Goal: Task Accomplishment & Management: Use online tool/utility

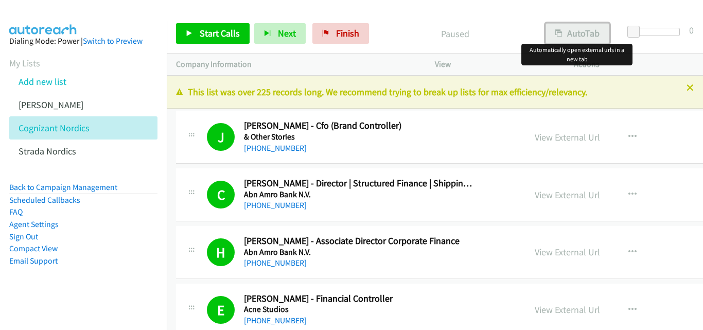
drag, startPoint x: 0, startPoint y: 0, endPoint x: 572, endPoint y: 33, distance: 572.8
click at [572, 33] on button "AutoTab" at bounding box center [578, 33] width 64 height 21
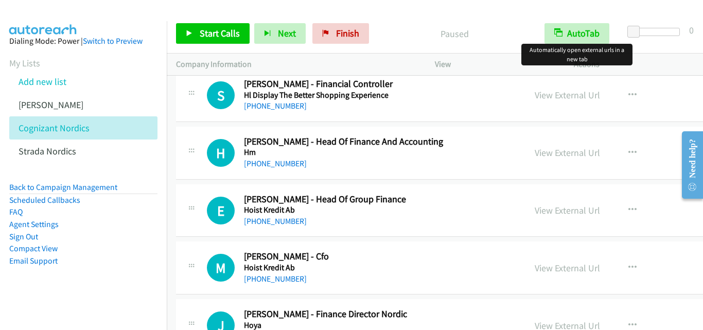
scroll to position [11258, 0]
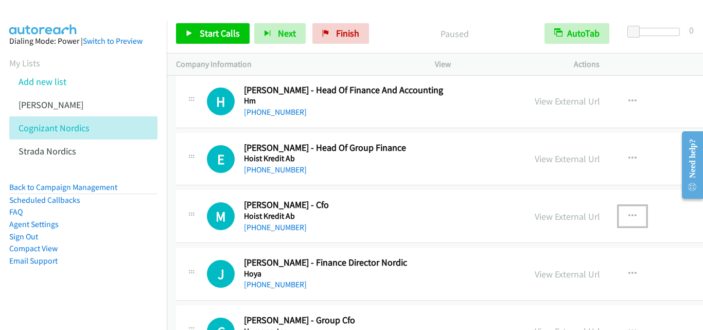
click at [628, 213] on icon "button" at bounding box center [632, 216] width 8 height 8
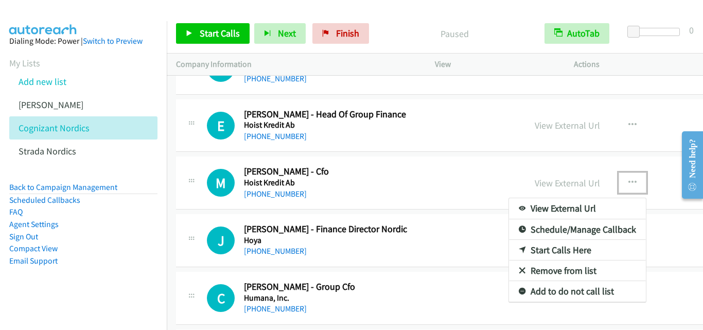
scroll to position [11310, 0]
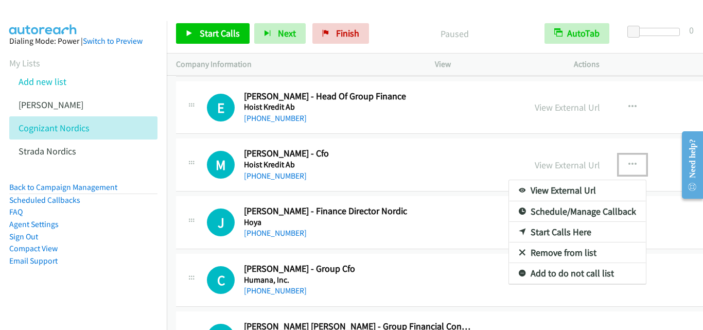
click at [523, 234] on link "Start Calls Here" at bounding box center [577, 232] width 137 height 21
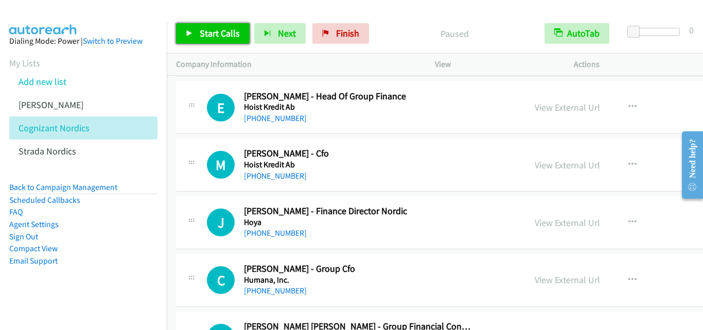
click at [187, 31] on icon at bounding box center [189, 33] width 7 height 7
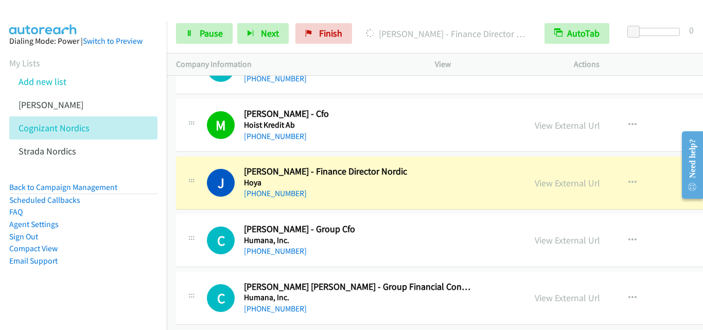
scroll to position [11361, 0]
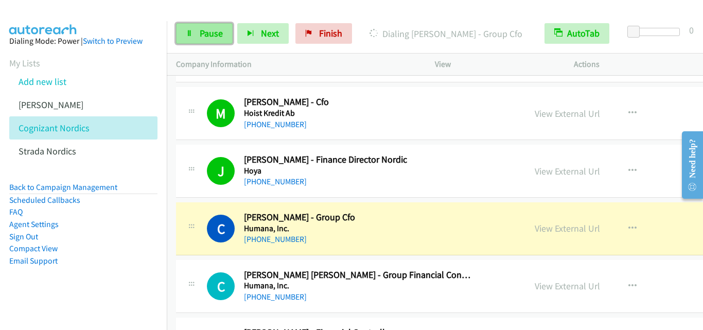
click at [187, 34] on icon at bounding box center [189, 33] width 7 height 7
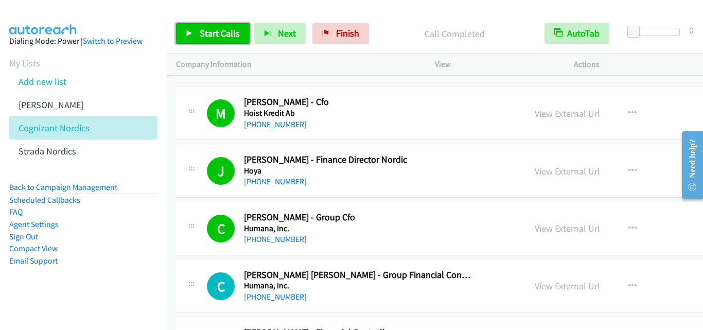
click at [188, 37] on icon at bounding box center [189, 33] width 7 height 7
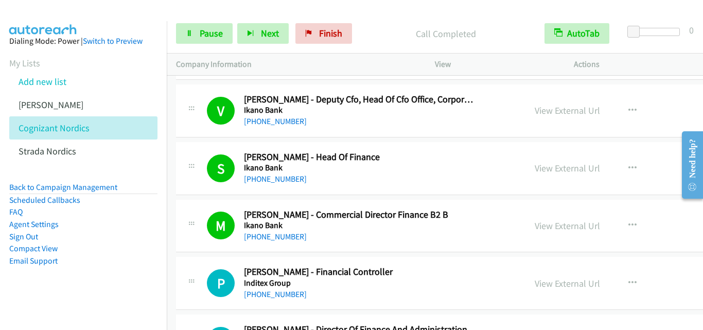
scroll to position [11876, 0]
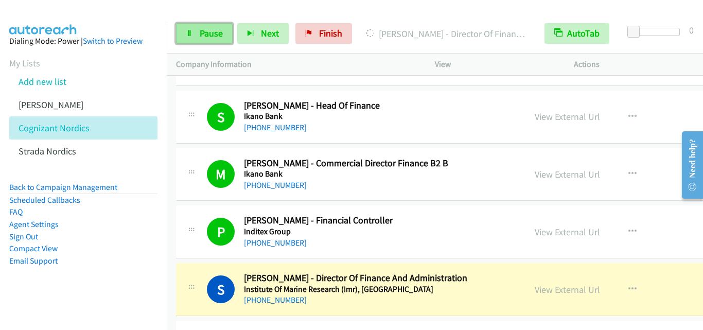
click at [193, 37] on link "Pause" at bounding box center [204, 33] width 57 height 21
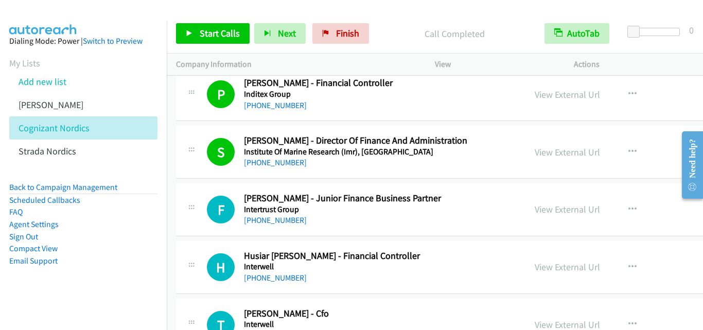
scroll to position [12030, 0]
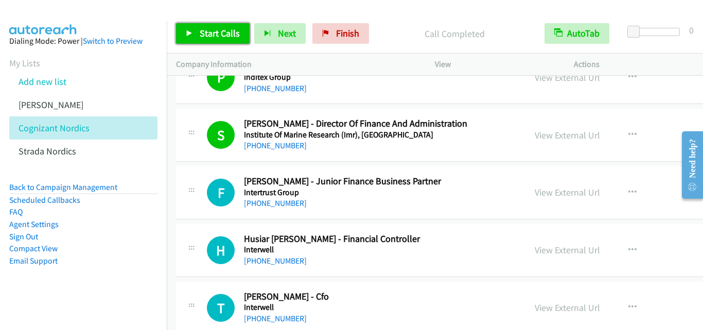
click at [188, 30] on icon at bounding box center [189, 33] width 7 height 7
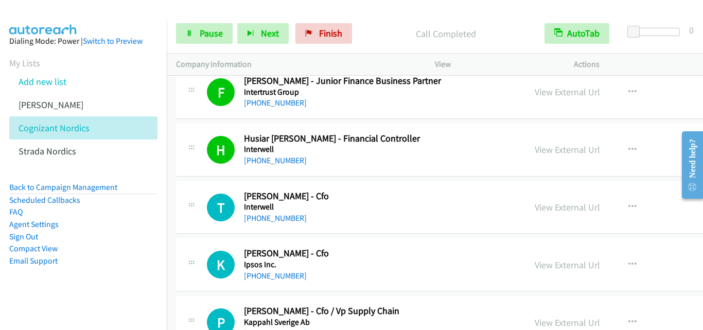
scroll to position [12133, 0]
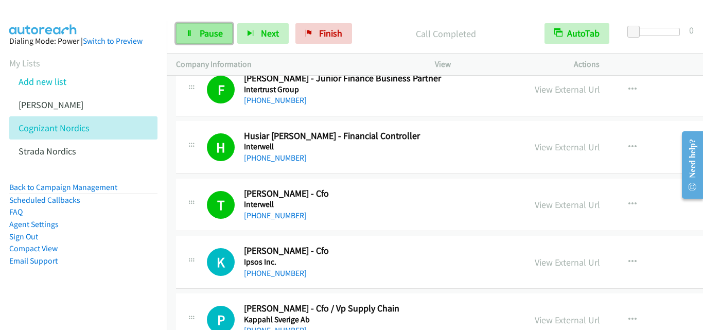
click at [191, 33] on icon at bounding box center [189, 33] width 7 height 7
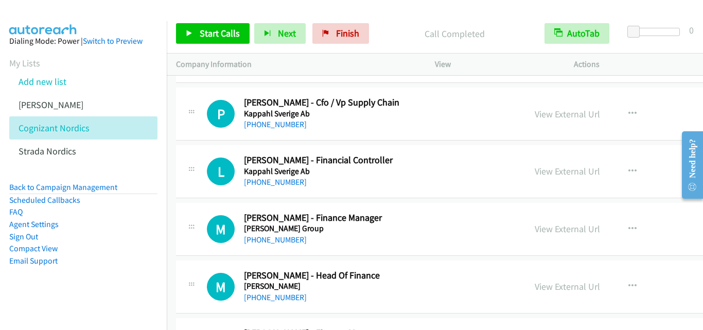
scroll to position [12288, 0]
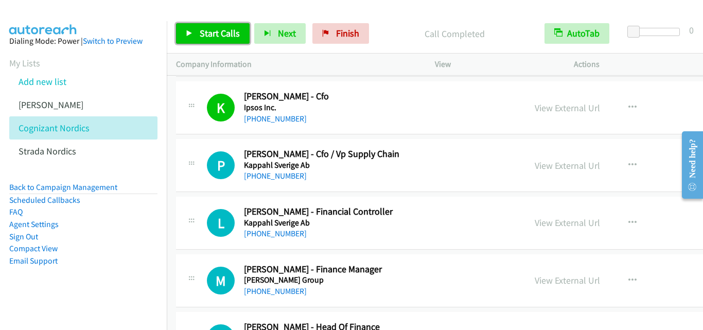
click at [184, 34] on link "Start Calls" at bounding box center [213, 33] width 74 height 21
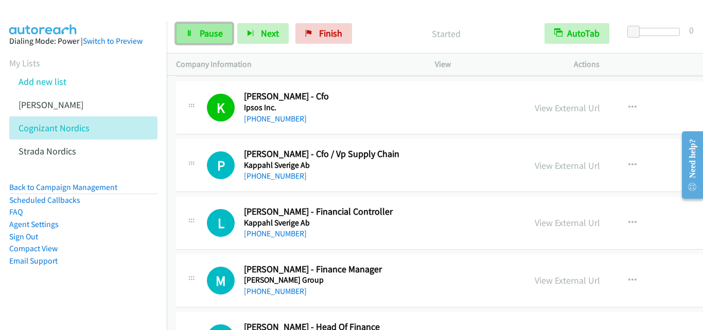
click at [195, 36] on link "Pause" at bounding box center [204, 33] width 57 height 21
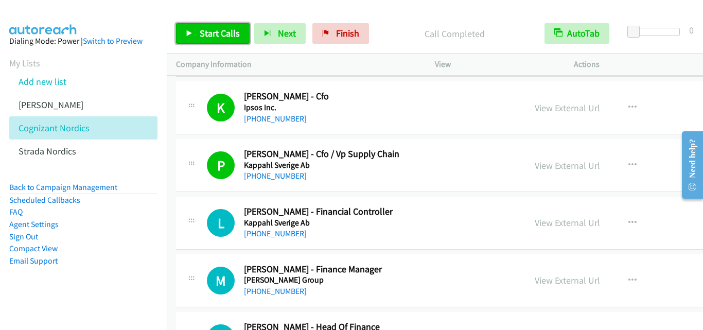
click at [190, 31] on icon at bounding box center [189, 33] width 7 height 7
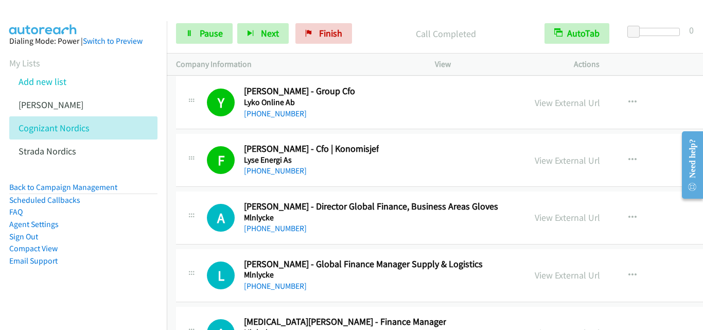
scroll to position [13214, 0]
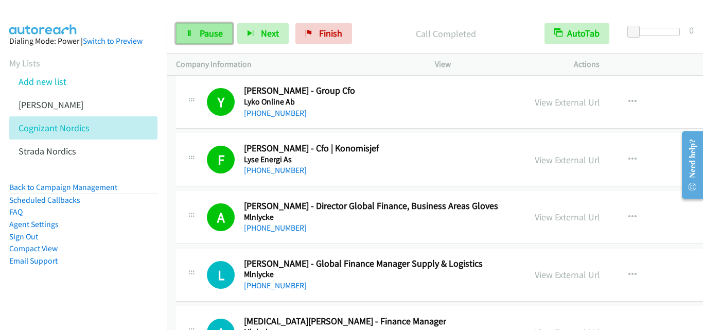
click at [188, 34] on icon at bounding box center [189, 33] width 7 height 7
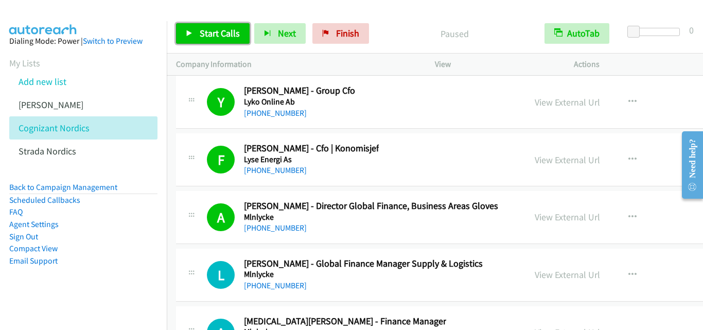
click at [189, 31] on icon at bounding box center [189, 33] width 7 height 7
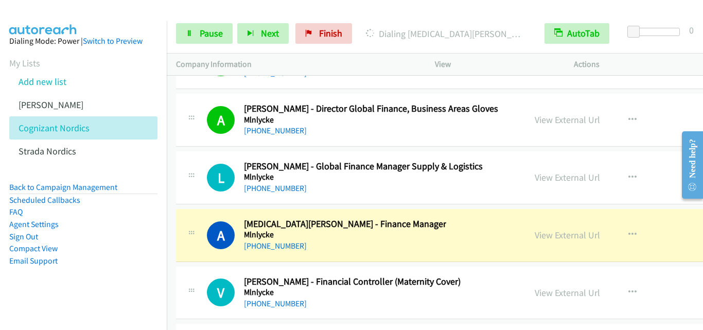
scroll to position [13317, 0]
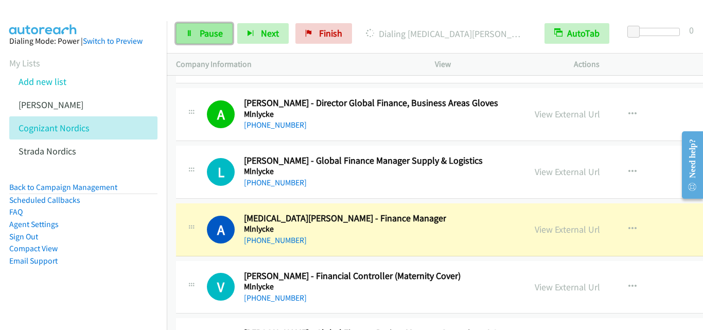
click at [192, 30] on icon at bounding box center [189, 33] width 7 height 7
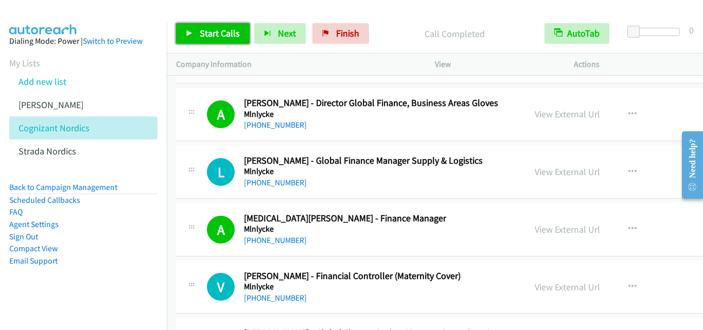
click at [194, 32] on link "Start Calls" at bounding box center [213, 33] width 74 height 21
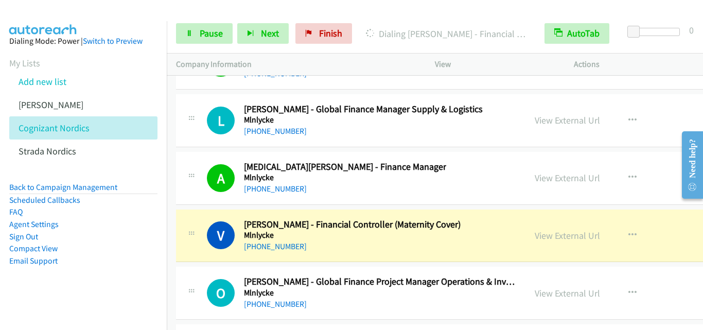
scroll to position [13420, 0]
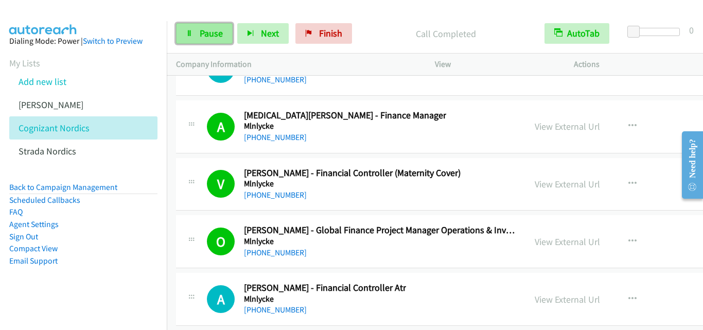
click at [187, 37] on link "Pause" at bounding box center [204, 33] width 57 height 21
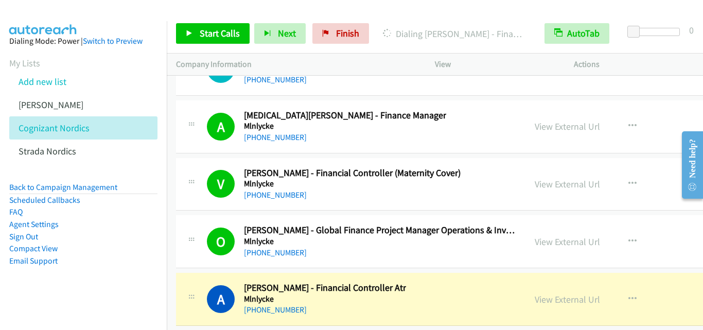
scroll to position [13471, 0]
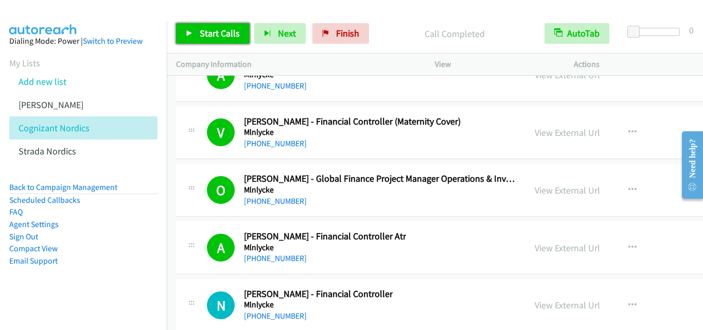
click at [188, 31] on icon at bounding box center [189, 33] width 7 height 7
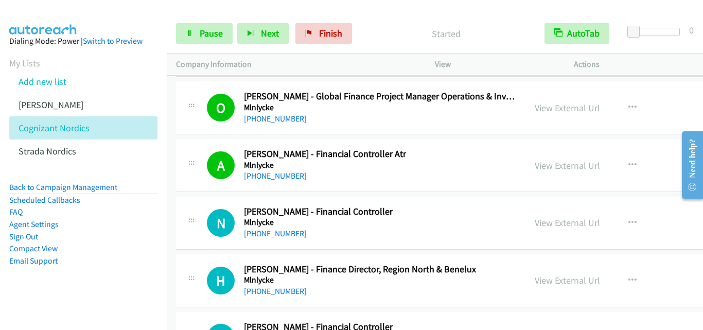
scroll to position [13574, 0]
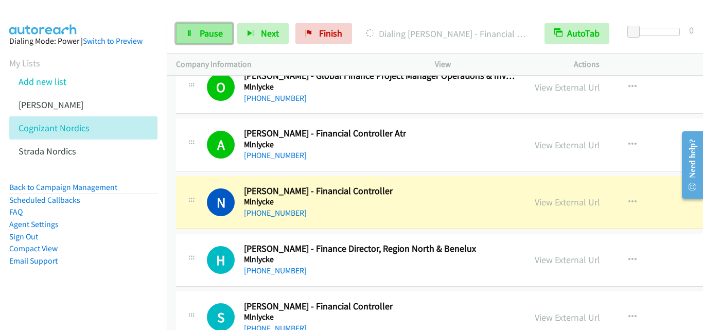
click at [187, 38] on link "Pause" at bounding box center [204, 33] width 57 height 21
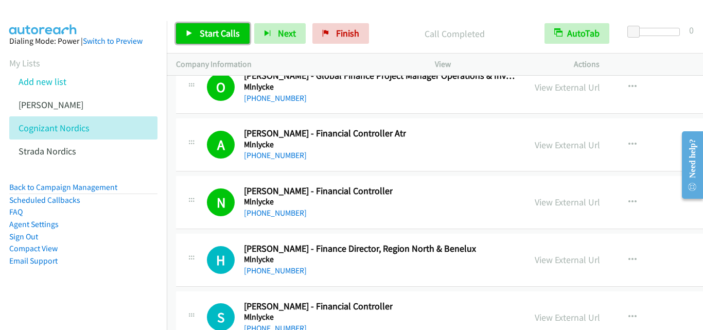
click at [190, 33] on icon at bounding box center [189, 33] width 7 height 7
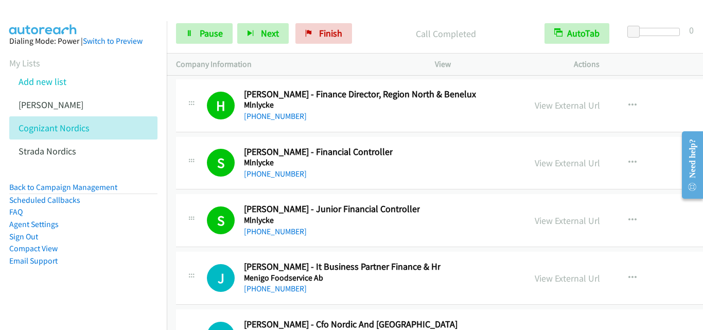
scroll to position [13832, 0]
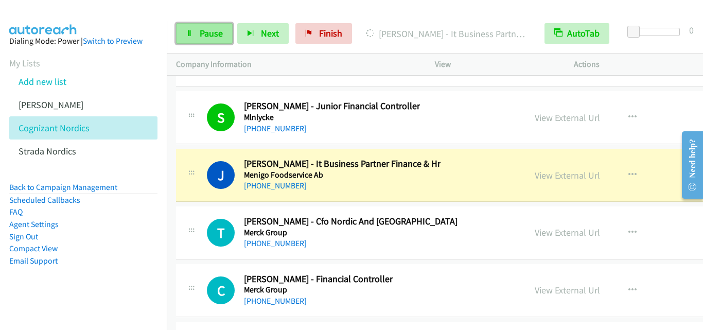
click at [187, 34] on icon at bounding box center [189, 33] width 7 height 7
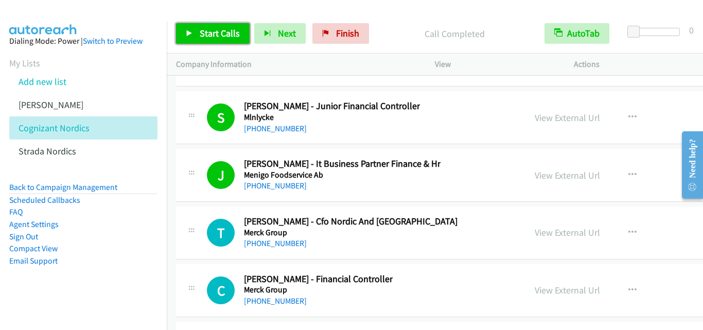
click at [188, 32] on icon at bounding box center [189, 33] width 7 height 7
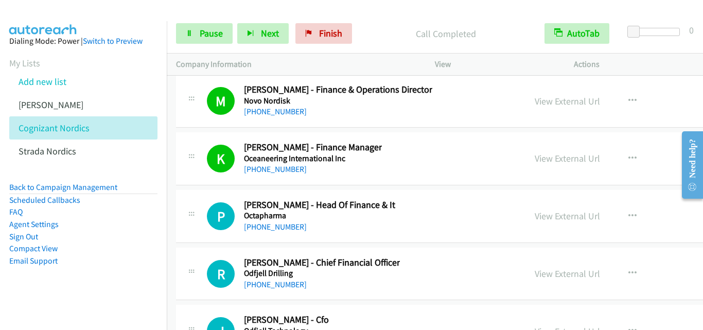
scroll to position [14861, 0]
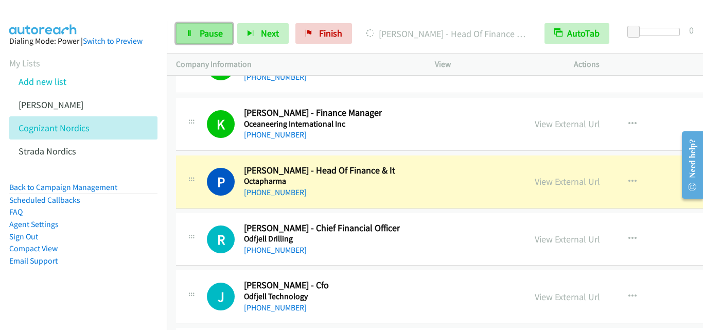
click at [194, 33] on link "Pause" at bounding box center [204, 33] width 57 height 21
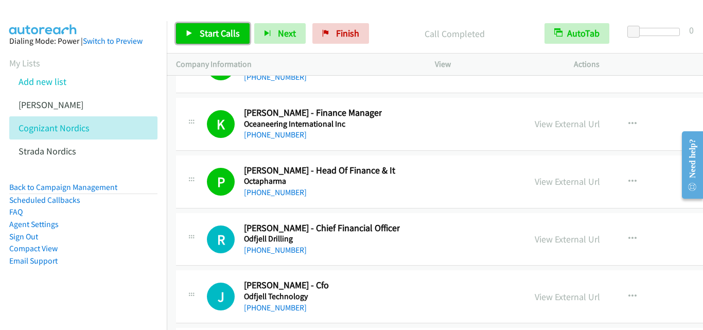
click at [185, 31] on link "Start Calls" at bounding box center [213, 33] width 74 height 21
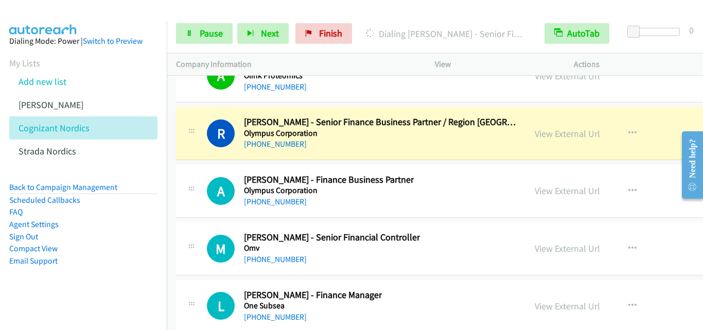
scroll to position [15479, 0]
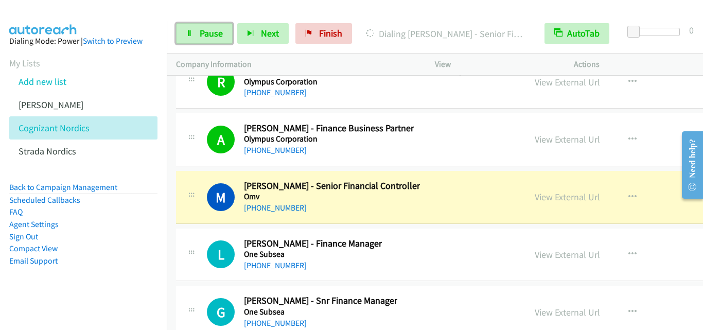
drag, startPoint x: 189, startPoint y: 33, endPoint x: 211, endPoint y: 47, distance: 25.7
click at [190, 34] on icon at bounding box center [189, 33] width 7 height 7
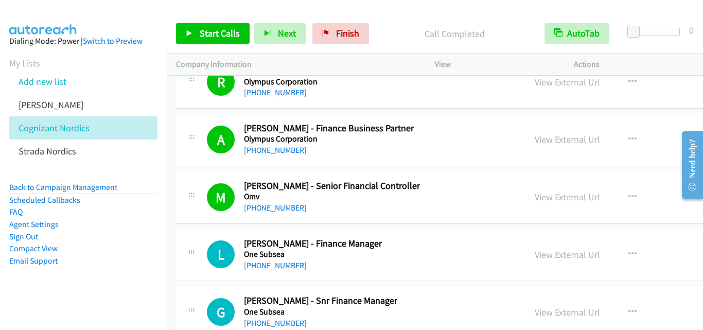
scroll to position [15530, 0]
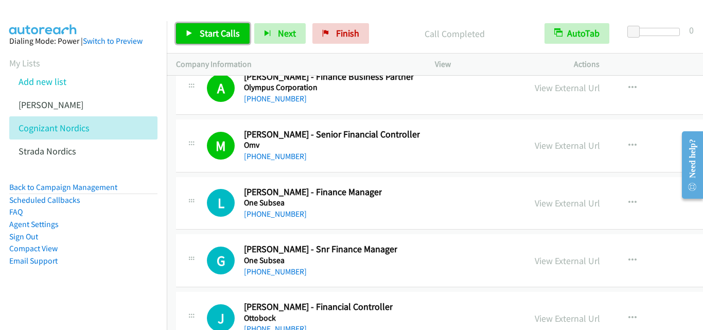
click at [189, 32] on icon at bounding box center [189, 33] width 7 height 7
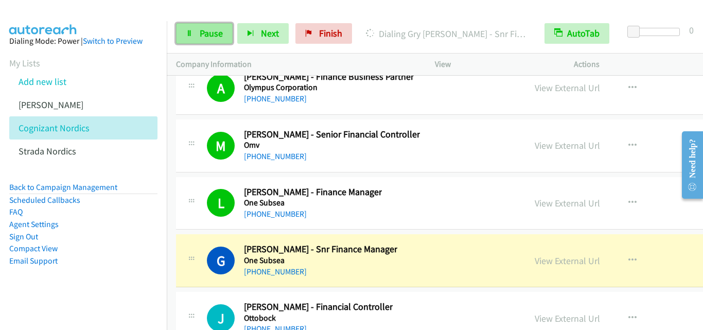
click at [178, 30] on link "Pause" at bounding box center [204, 33] width 57 height 21
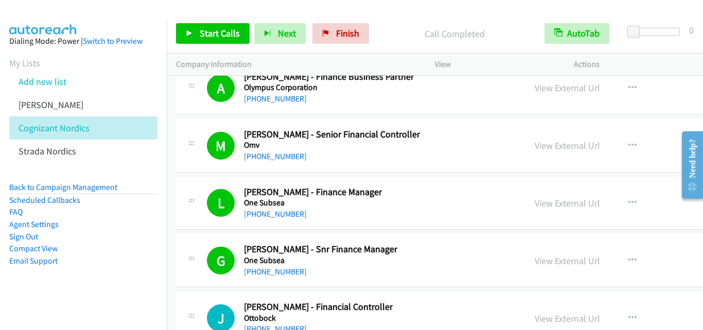
scroll to position [15582, 0]
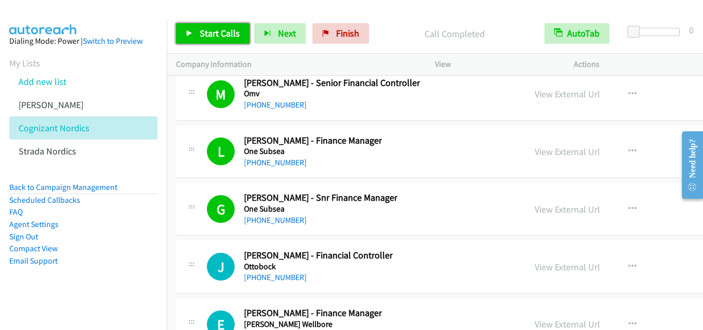
click at [190, 30] on icon at bounding box center [189, 33] width 7 height 7
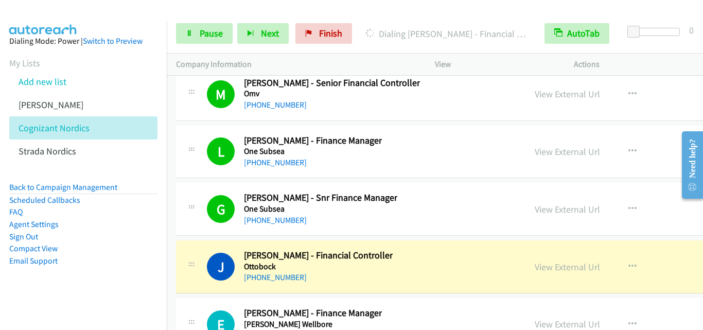
scroll to position [15633, 0]
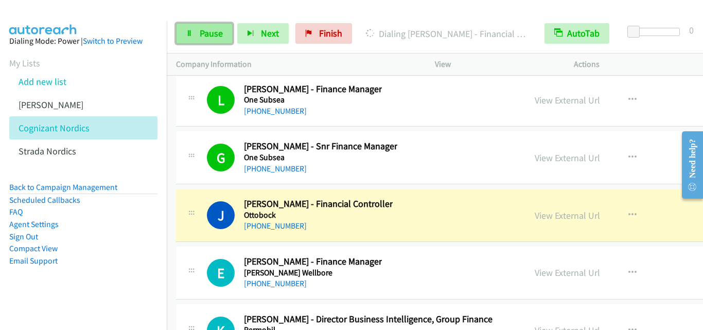
click at [192, 32] on icon at bounding box center [189, 33] width 7 height 7
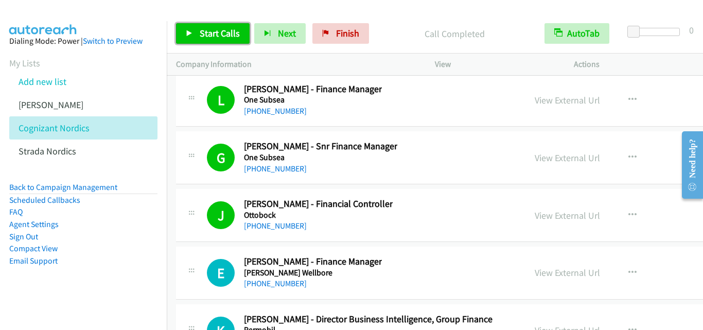
click at [185, 33] on link "Start Calls" at bounding box center [213, 33] width 74 height 21
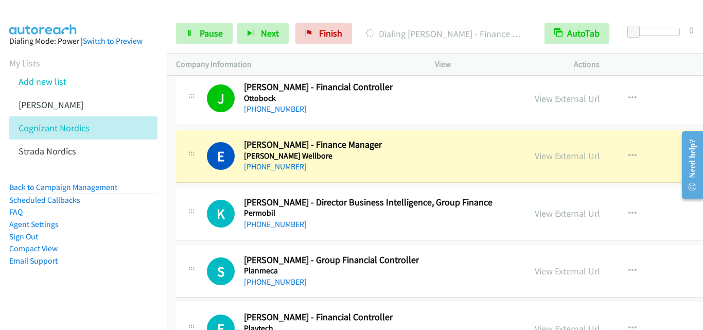
scroll to position [15788, 0]
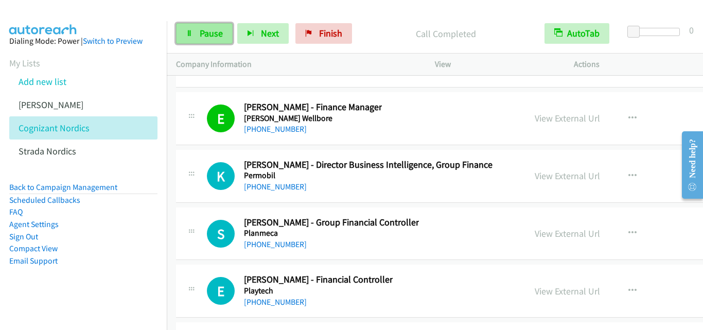
click at [186, 36] on icon at bounding box center [189, 33] width 7 height 7
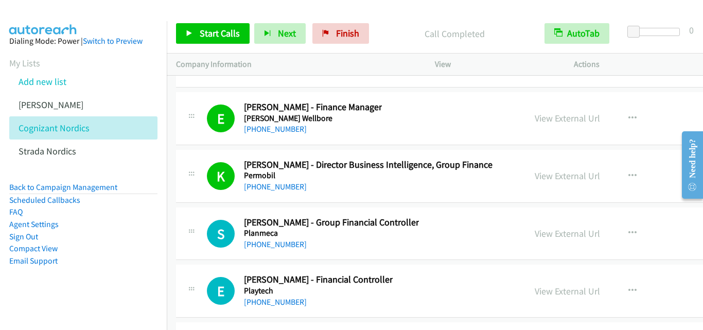
drag, startPoint x: 406, startPoint y: 123, endPoint x: 419, endPoint y: 126, distance: 14.1
click at [406, 123] on div "E Callback Scheduled Espen Bratten - Finance Manager Parker Wellbore Europe/Osl…" at bounding box center [361, 118] width 309 height 34
click at [535, 119] on link "View External Url" at bounding box center [567, 118] width 65 height 12
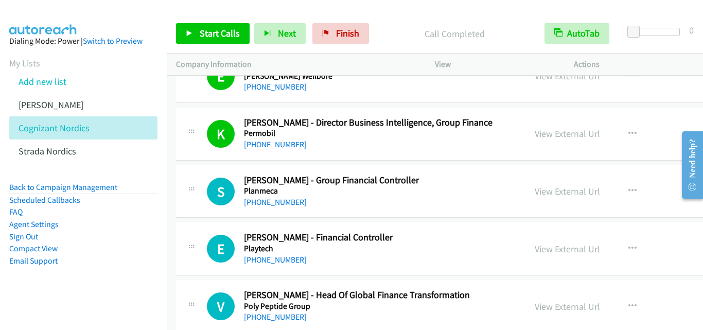
scroll to position [15839, 0]
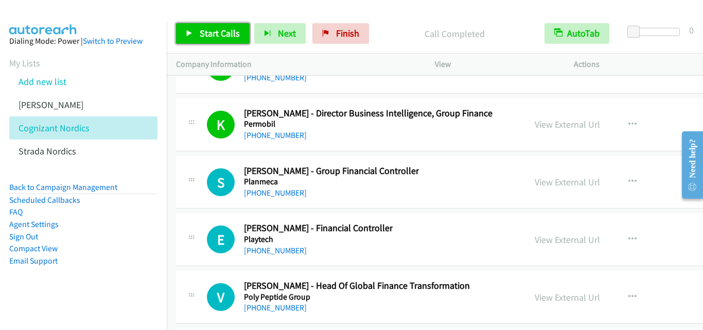
click at [188, 30] on icon at bounding box center [189, 33] width 7 height 7
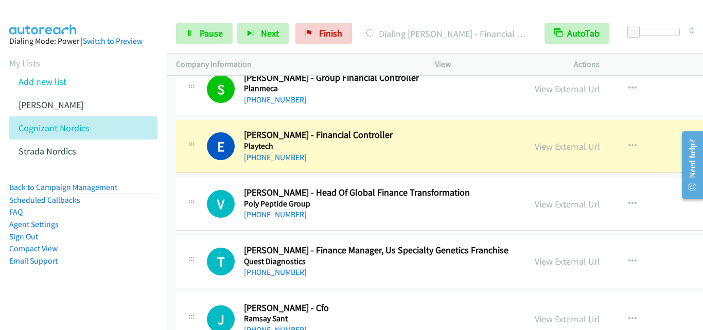
scroll to position [15942, 0]
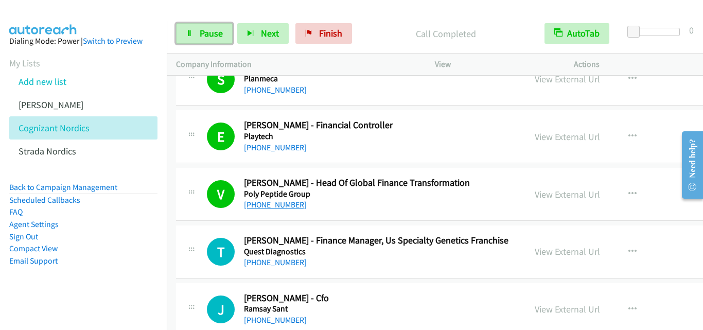
drag, startPoint x: 189, startPoint y: 33, endPoint x: 268, endPoint y: 202, distance: 186.5
click at [189, 34] on icon at bounding box center [189, 33] width 7 height 7
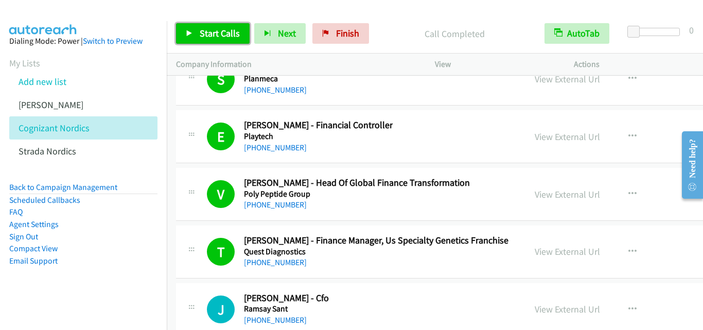
click at [192, 30] on icon at bounding box center [189, 33] width 7 height 7
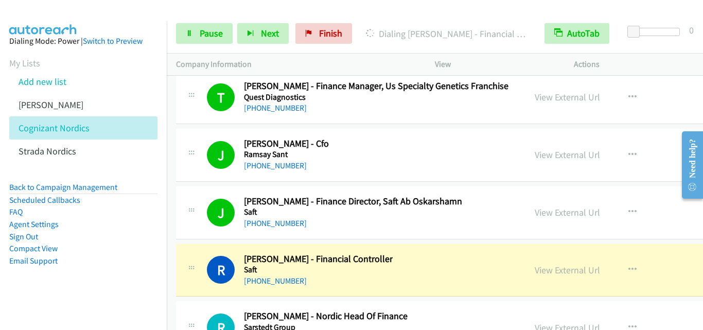
scroll to position [16148, 0]
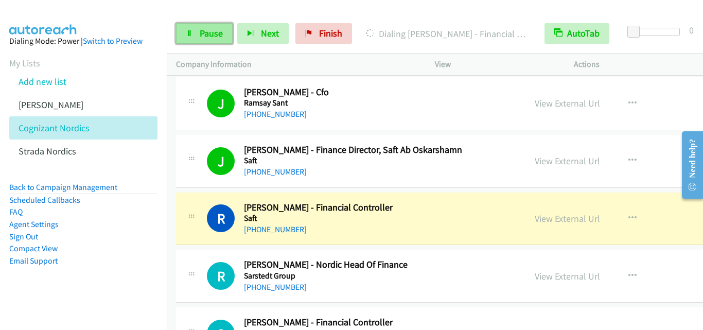
click at [186, 37] on link "Pause" at bounding box center [204, 33] width 57 height 21
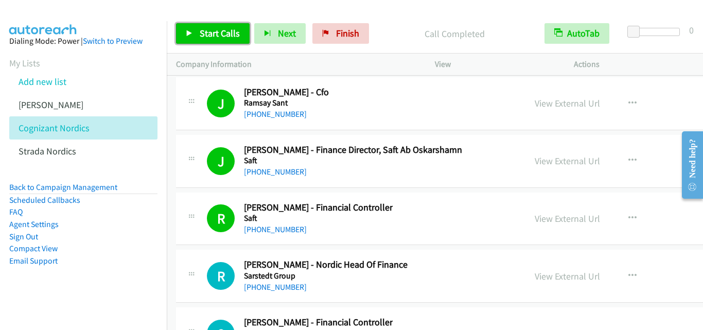
drag, startPoint x: 189, startPoint y: 40, endPoint x: 217, endPoint y: 95, distance: 62.4
click at [189, 40] on link "Start Calls" at bounding box center [213, 33] width 74 height 21
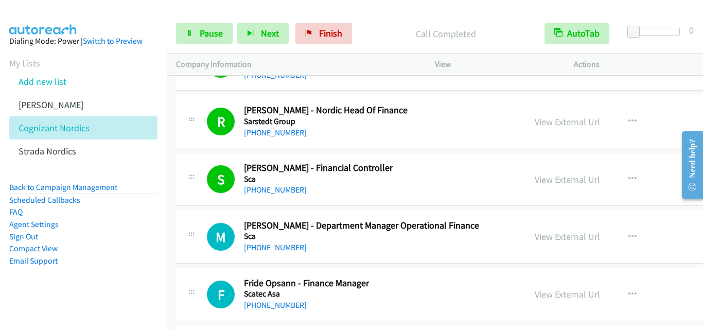
scroll to position [16354, 0]
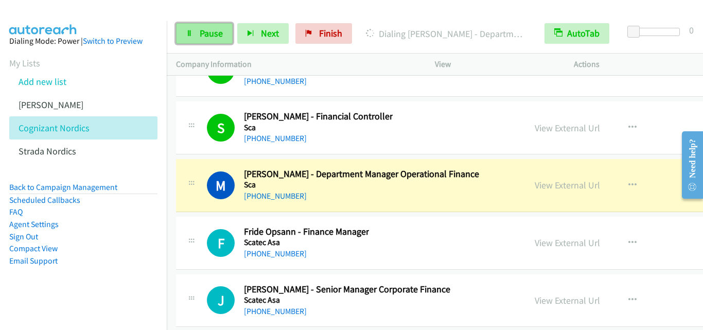
click at [192, 34] on icon at bounding box center [189, 33] width 7 height 7
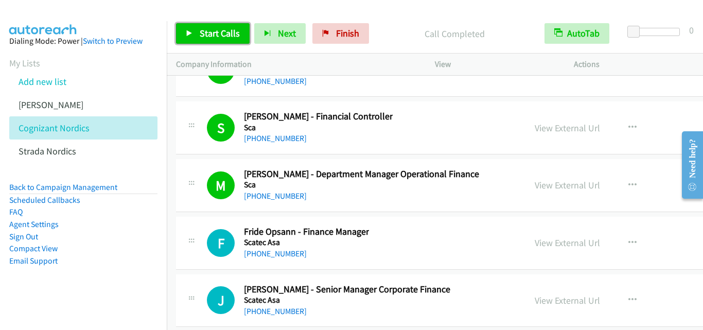
click at [190, 31] on icon at bounding box center [189, 33] width 7 height 7
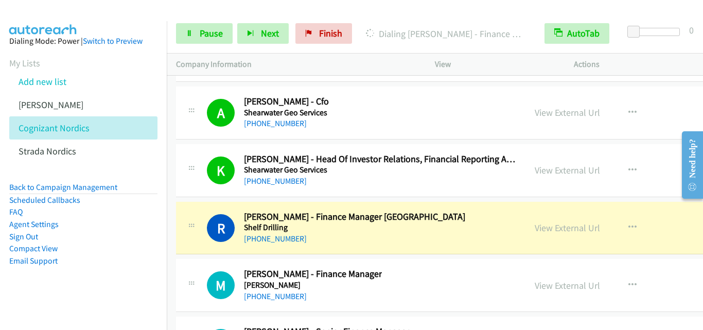
scroll to position [16766, 0]
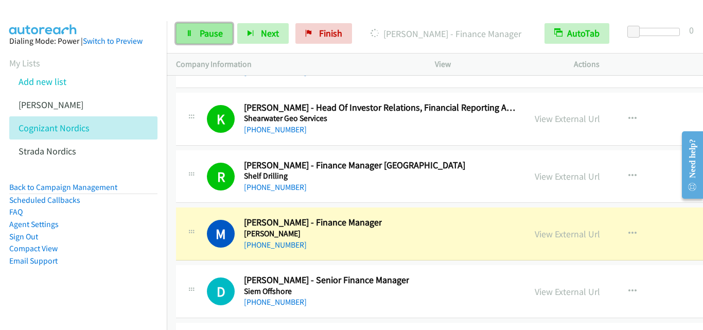
click at [188, 34] on icon at bounding box center [189, 33] width 7 height 7
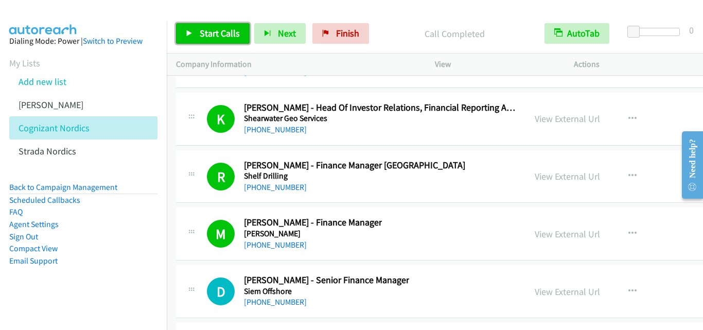
click at [190, 33] on icon at bounding box center [189, 33] width 7 height 7
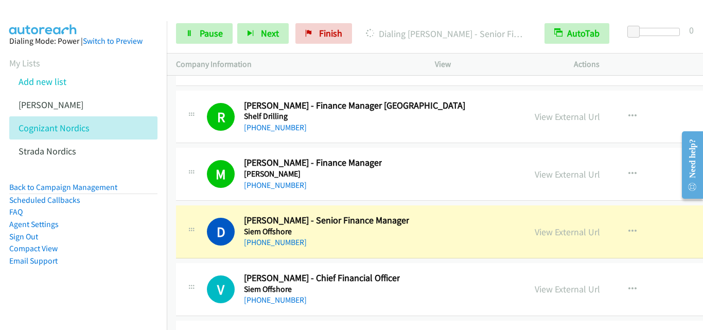
scroll to position [16868, 0]
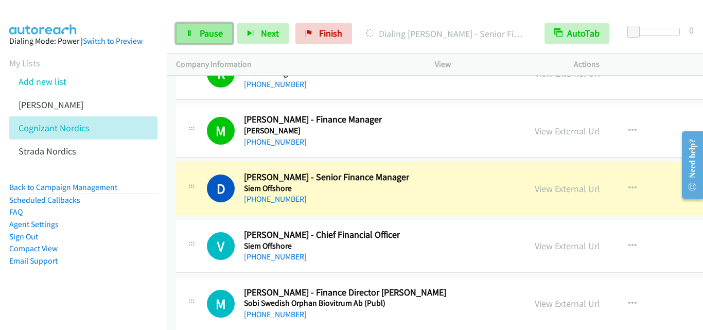
click at [190, 31] on icon at bounding box center [189, 33] width 7 height 7
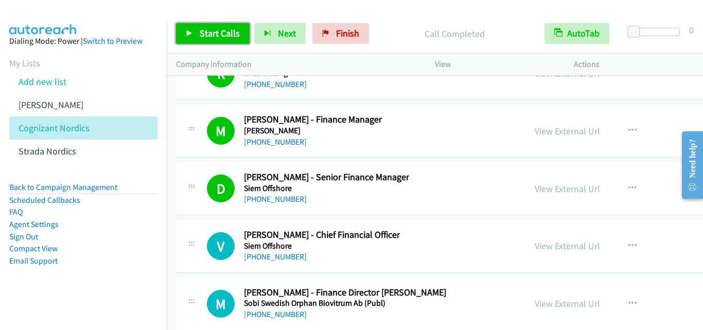
click at [186, 31] on icon at bounding box center [189, 33] width 7 height 7
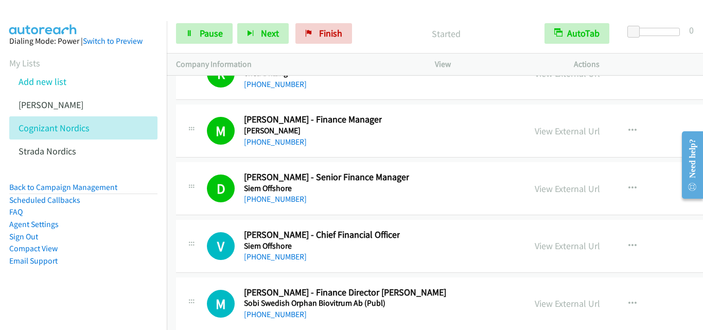
scroll to position [16920, 0]
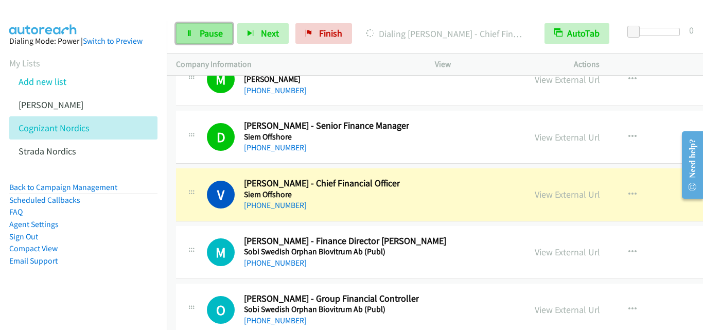
click at [190, 42] on link "Pause" at bounding box center [204, 33] width 57 height 21
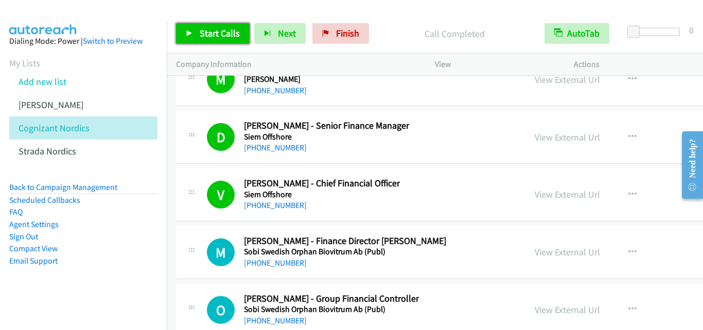
click at [189, 32] on icon at bounding box center [189, 33] width 7 height 7
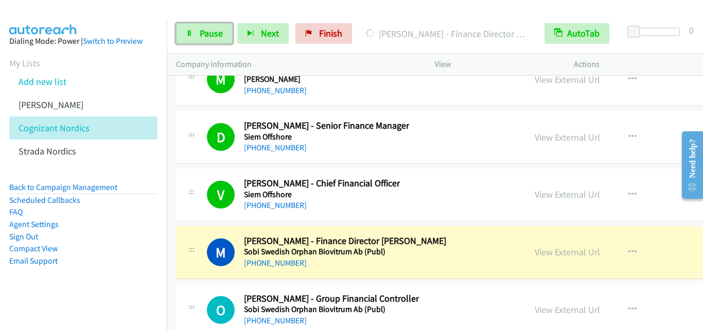
drag, startPoint x: 187, startPoint y: 31, endPoint x: 297, endPoint y: 109, distance: 134.8
click at [187, 31] on icon at bounding box center [189, 33] width 7 height 7
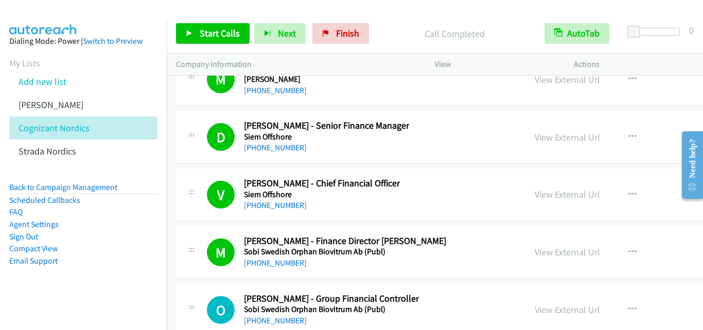
click at [423, 250] on div "M Callback Scheduled Mathias Blomqvist - Finance Director Nor Balt Sobi Swedish…" at bounding box center [361, 252] width 309 height 34
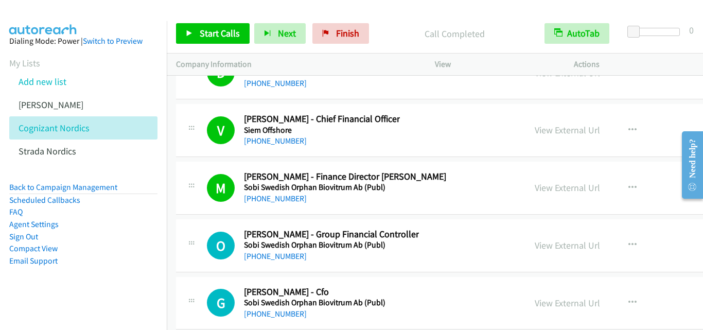
scroll to position [16971, 0]
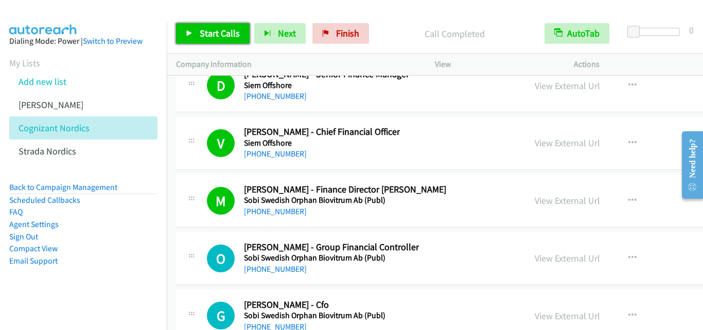
click at [188, 32] on icon at bounding box center [189, 33] width 7 height 7
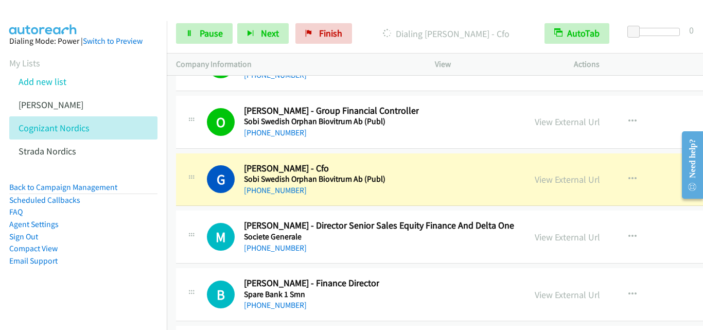
scroll to position [17126, 0]
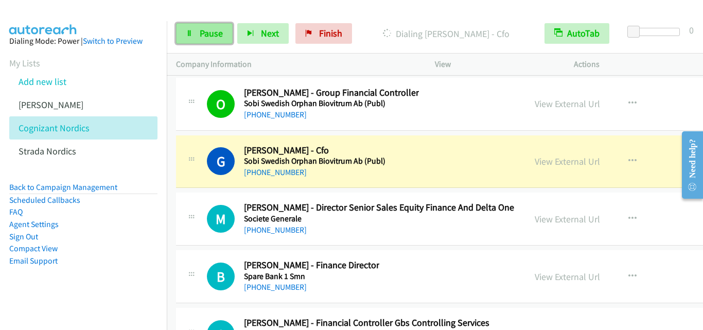
click at [191, 31] on icon at bounding box center [189, 33] width 7 height 7
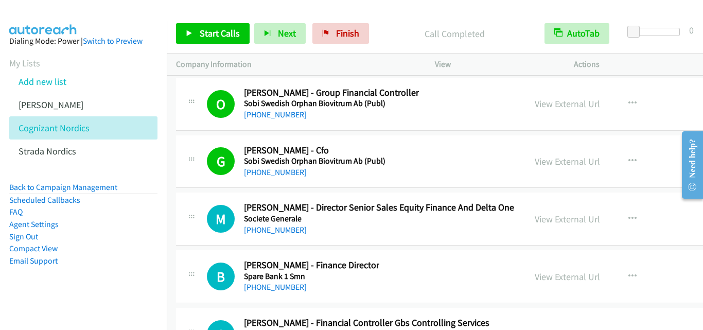
scroll to position [17074, 0]
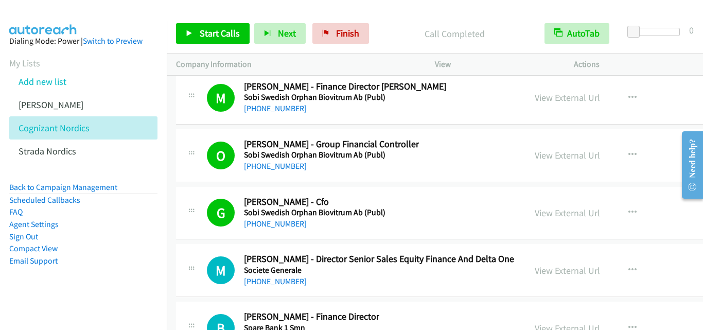
click at [407, 19] on div "Start Calls Pause Next Finish Call Completed AutoTab AutoTab 0" at bounding box center [435, 34] width 536 height 40
click at [515, 34] on p "Call Completed" at bounding box center [454, 34] width 143 height 14
click at [187, 30] on icon at bounding box center [189, 33] width 7 height 7
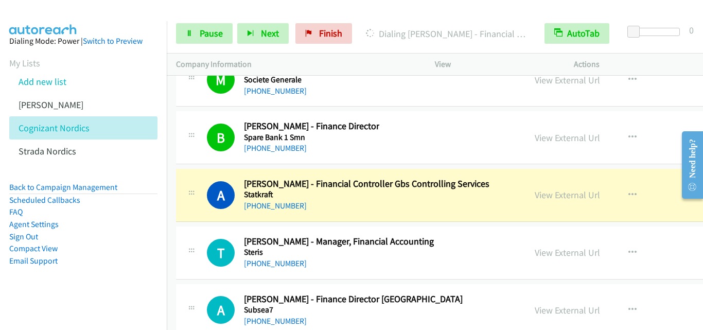
scroll to position [17280, 0]
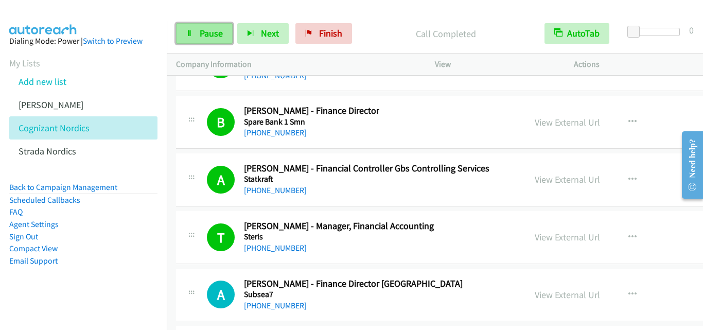
click at [183, 32] on link "Pause" at bounding box center [204, 33] width 57 height 21
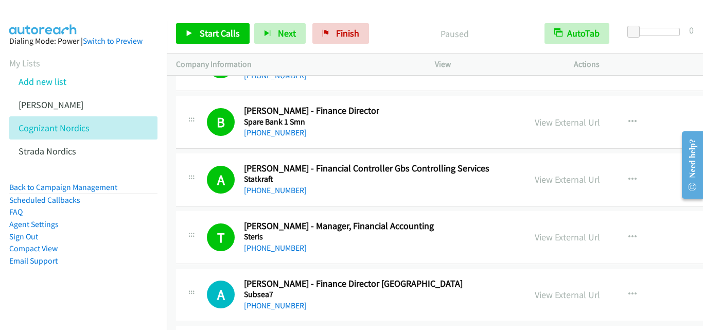
click at [331, 188] on div "+46 70 276 29 45" at bounding box center [367, 190] width 246 height 12
drag, startPoint x: 320, startPoint y: 190, endPoint x: 550, endPoint y: 179, distance: 229.8
click at [537, 181] on link "View External Url" at bounding box center [567, 179] width 65 height 12
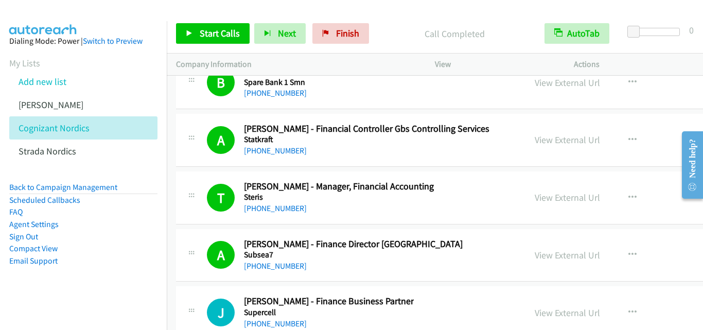
scroll to position [17332, 0]
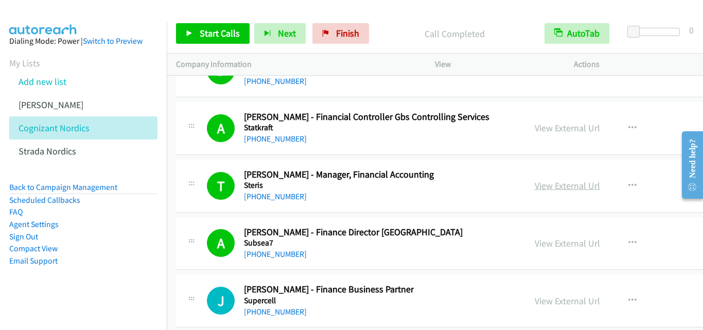
click at [539, 190] on link "View External Url" at bounding box center [567, 186] width 65 height 12
click at [419, 34] on p "Call Completed" at bounding box center [454, 34] width 143 height 14
click at [186, 34] on icon at bounding box center [189, 33] width 7 height 7
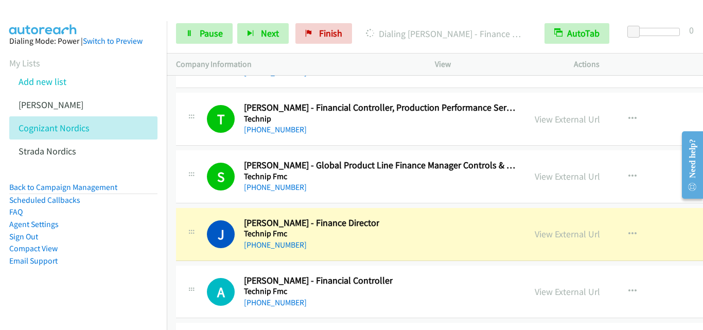
scroll to position [17589, 0]
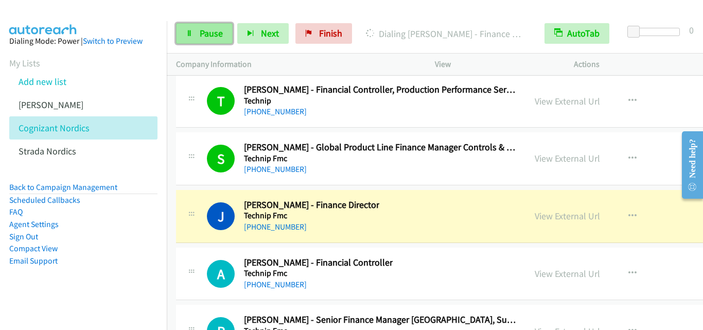
click at [191, 36] on icon at bounding box center [189, 33] width 7 height 7
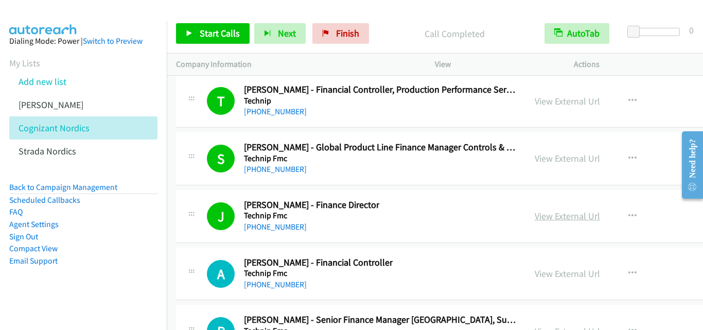
click at [547, 214] on link "View External Url" at bounding box center [567, 216] width 65 height 12
click at [186, 33] on icon at bounding box center [189, 33] width 7 height 7
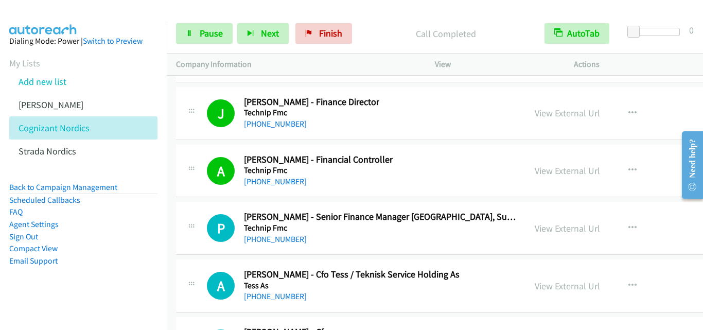
scroll to position [17743, 0]
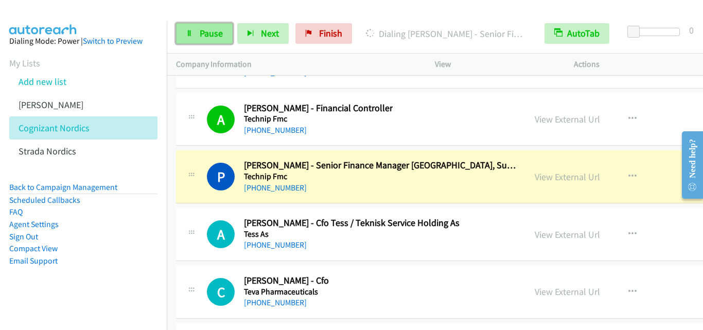
click at [188, 28] on link "Pause" at bounding box center [204, 33] width 57 height 21
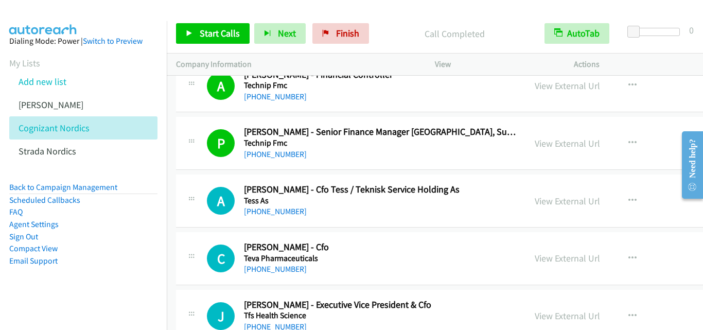
scroll to position [17795, 0]
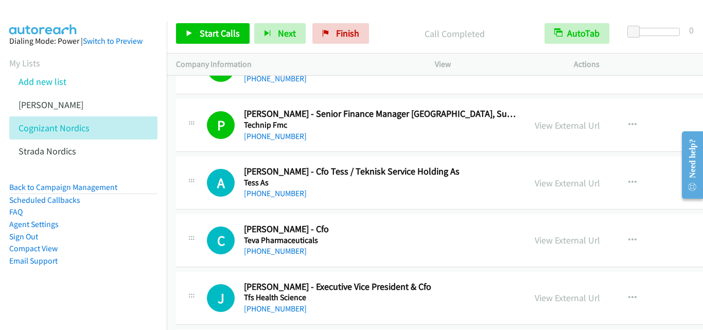
click at [480, 183] on div "A Callback Scheduled Andreas Bakkerud - Cfo Tess / Teknisk Service Holding As T…" at bounding box center [361, 183] width 309 height 34
click at [186, 30] on icon at bounding box center [189, 33] width 7 height 7
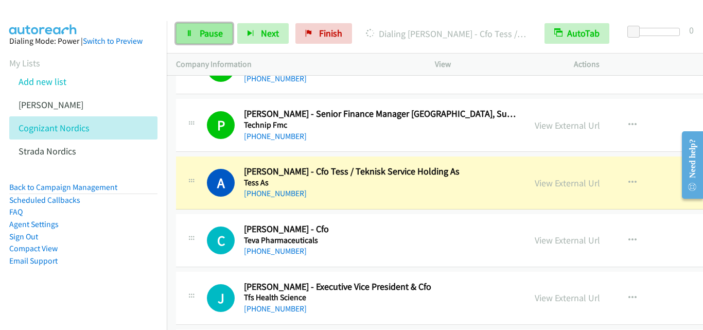
click at [192, 34] on icon at bounding box center [189, 33] width 7 height 7
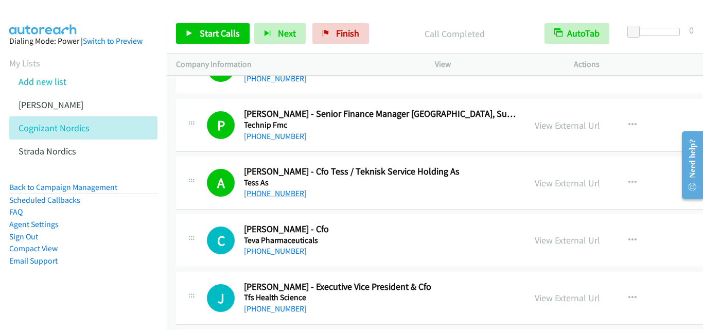
scroll to position [17846, 0]
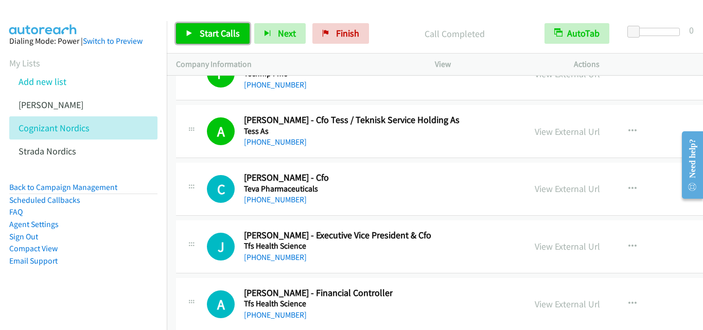
click at [185, 34] on link "Start Calls" at bounding box center [213, 33] width 74 height 21
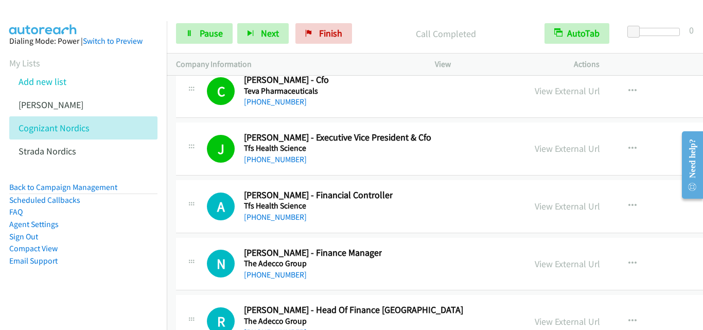
scroll to position [17949, 0]
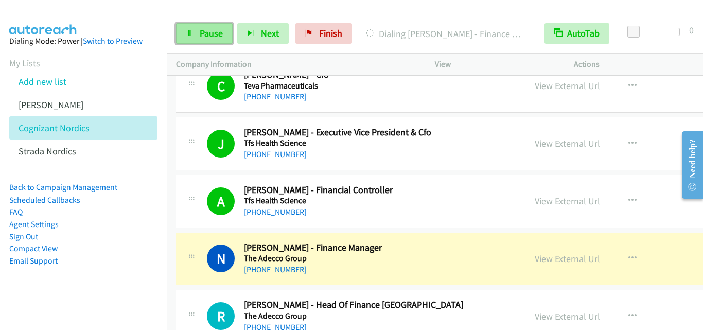
click at [186, 30] on icon at bounding box center [189, 33] width 7 height 7
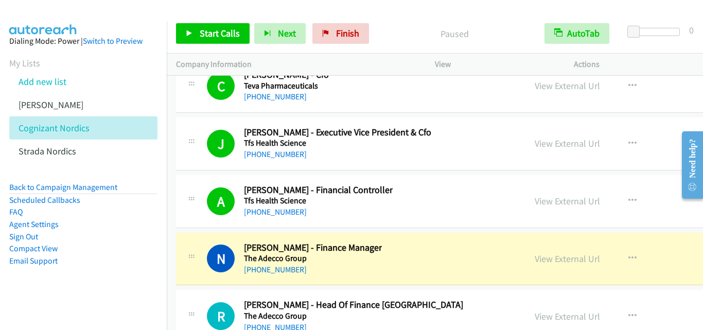
scroll to position [18001, 0]
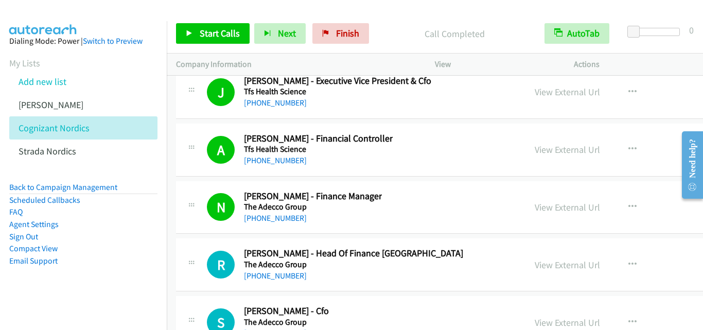
drag, startPoint x: 387, startPoint y: 14, endPoint x: 379, endPoint y: 2, distance: 14.8
click at [387, 14] on div "Start Calls Pause Next Finish Call Completed AutoTab AutoTab 0" at bounding box center [435, 34] width 536 height 40
click at [190, 33] on icon at bounding box center [189, 33] width 7 height 7
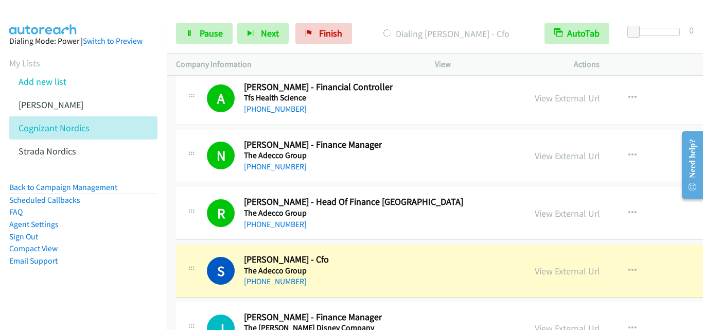
scroll to position [18104, 0]
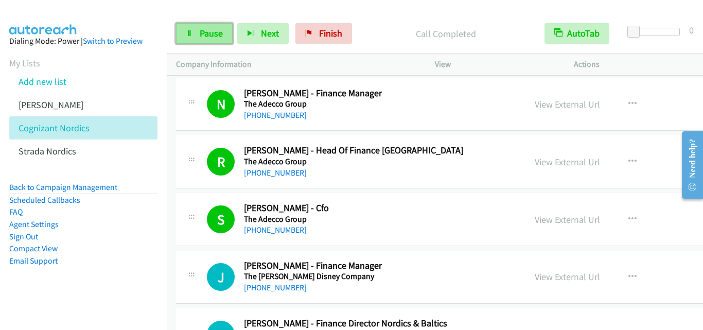
click at [186, 32] on icon at bounding box center [189, 33] width 7 height 7
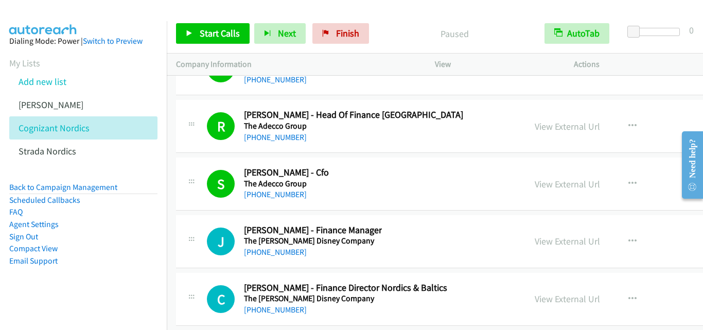
scroll to position [18155, 0]
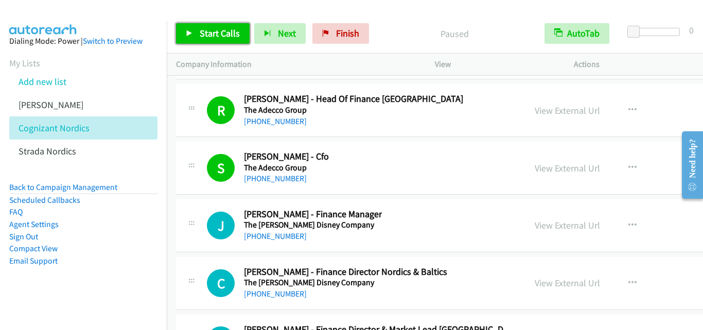
click at [191, 31] on icon at bounding box center [189, 33] width 7 height 7
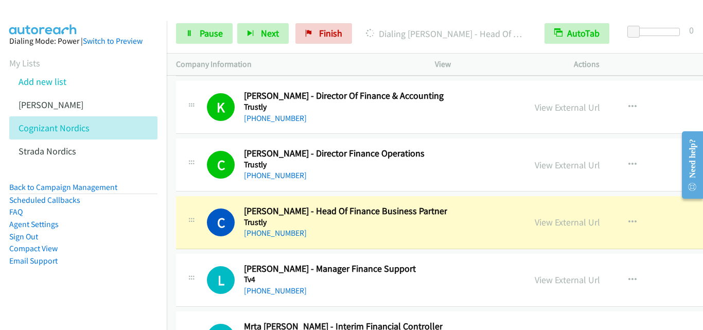
scroll to position [18464, 0]
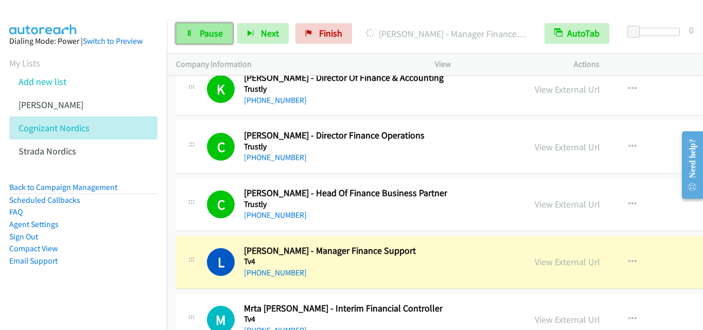
click at [188, 33] on icon at bounding box center [189, 33] width 7 height 7
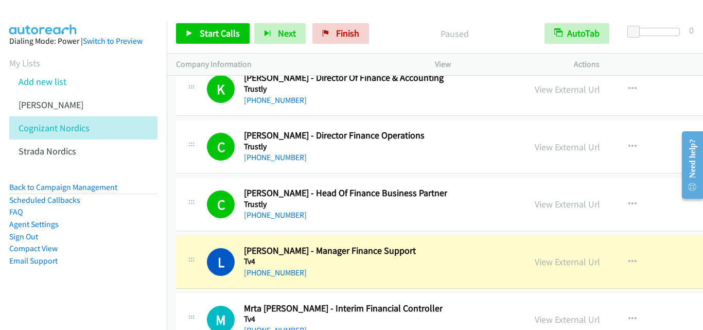
scroll to position [18516, 0]
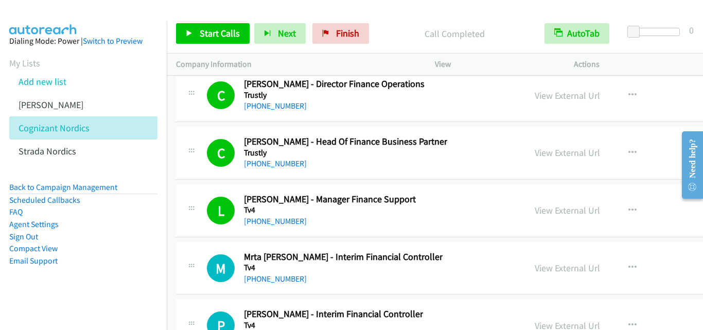
click at [341, 221] on div "+46 73 977 54 72" at bounding box center [330, 221] width 172 height 12
click at [185, 32] on link "Start Calls" at bounding box center [213, 33] width 74 height 21
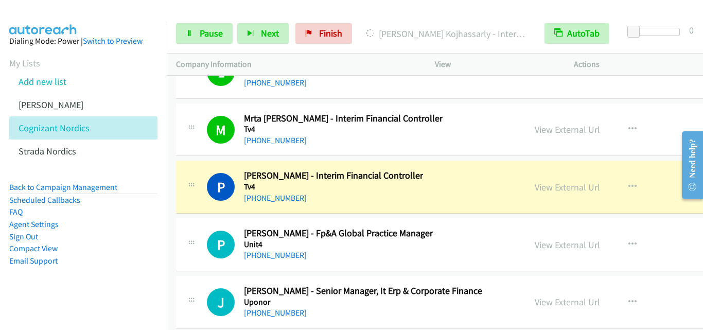
scroll to position [18670, 0]
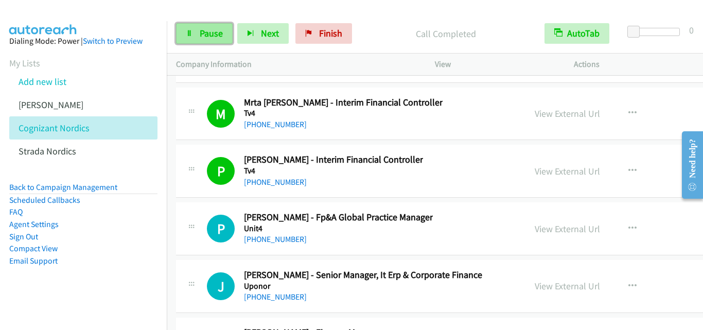
click at [186, 34] on icon at bounding box center [189, 33] width 7 height 7
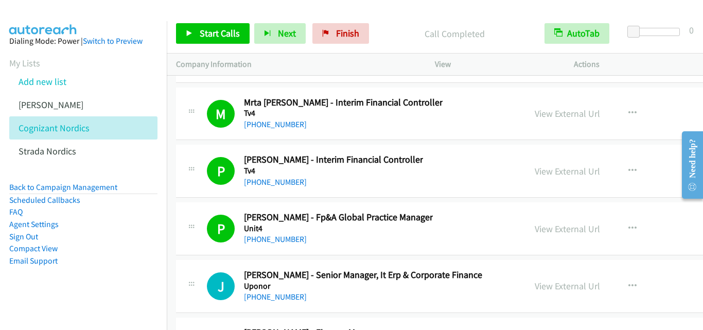
drag, startPoint x: 417, startPoint y: 22, endPoint x: 384, endPoint y: 22, distance: 32.9
click at [417, 22] on div "Start Calls Pause Next Finish Call Completed AutoTab AutoTab 0" at bounding box center [435, 34] width 536 height 40
click at [183, 32] on link "Start Calls" at bounding box center [213, 33] width 74 height 21
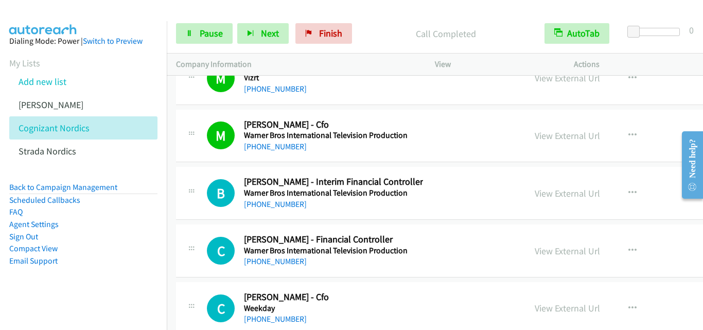
scroll to position [19288, 0]
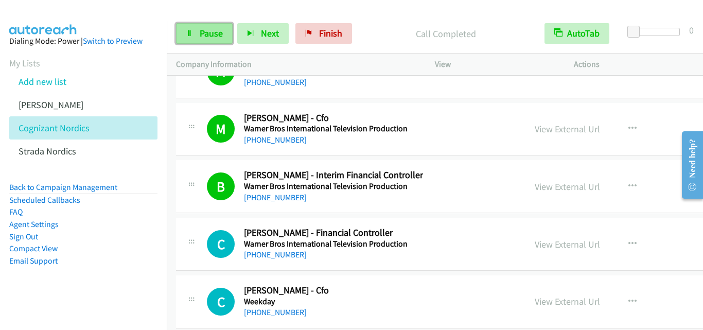
click at [192, 30] on icon at bounding box center [189, 33] width 7 height 7
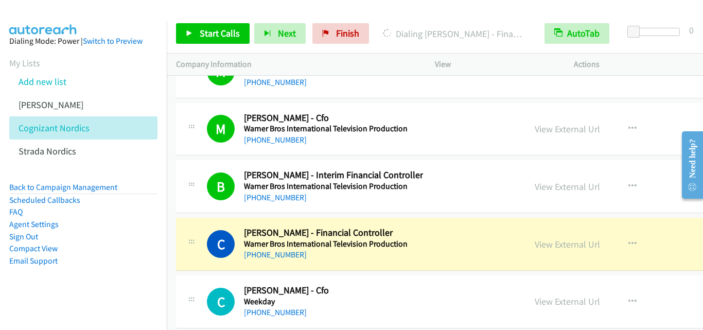
drag, startPoint x: 401, startPoint y: 313, endPoint x: 399, endPoint y: 329, distance: 16.0
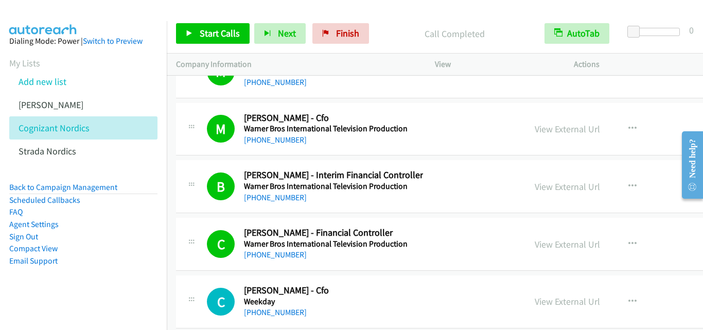
drag, startPoint x: 478, startPoint y: 132, endPoint x: 469, endPoint y: 132, distance: 8.2
click at [478, 132] on div "M Callback Scheduled Maria Olivares - Cfo Warner Bros International Television …" at bounding box center [361, 129] width 309 height 34
click at [186, 32] on icon at bounding box center [189, 33] width 7 height 7
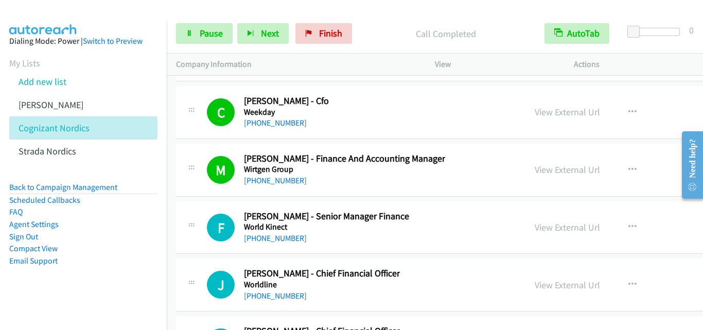
scroll to position [19493, 0]
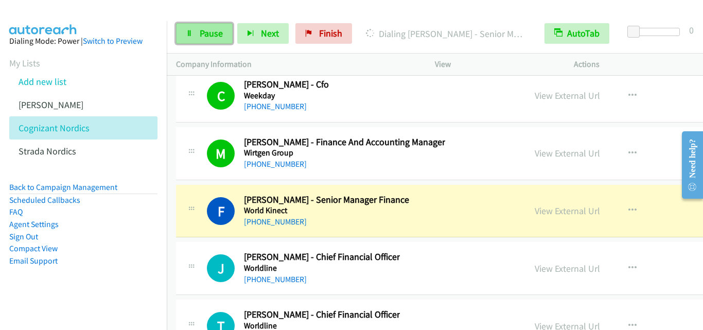
click at [184, 27] on link "Pause" at bounding box center [204, 33] width 57 height 21
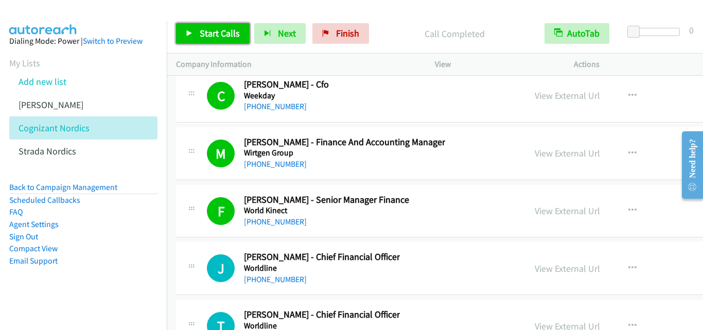
click at [191, 31] on icon at bounding box center [189, 33] width 7 height 7
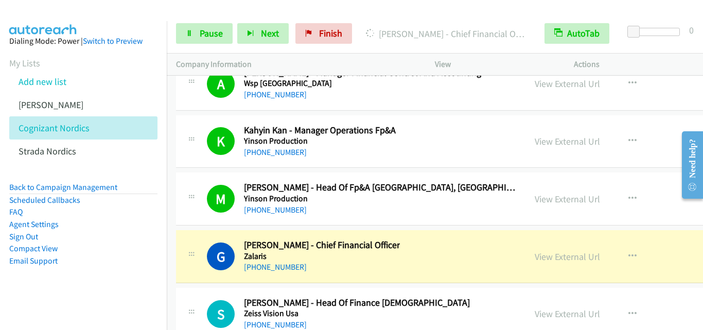
scroll to position [19934, 0]
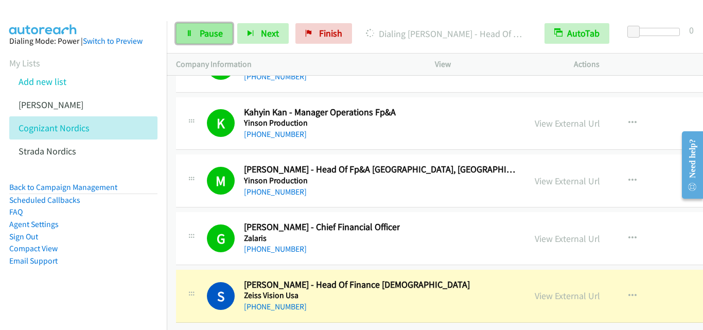
click at [189, 32] on icon at bounding box center [189, 33] width 7 height 7
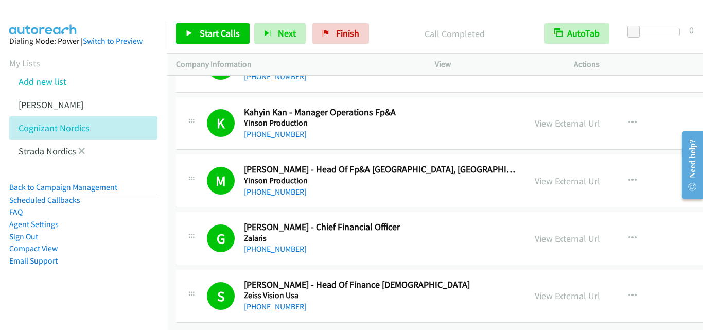
click at [33, 149] on link "Strada Nordics" at bounding box center [48, 151] width 58 height 12
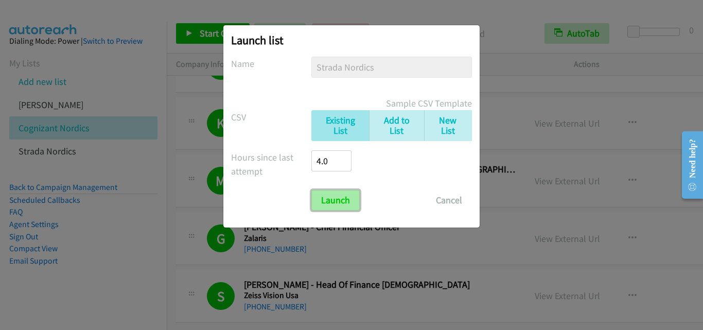
click at [338, 208] on input "Launch" at bounding box center [335, 200] width 48 height 21
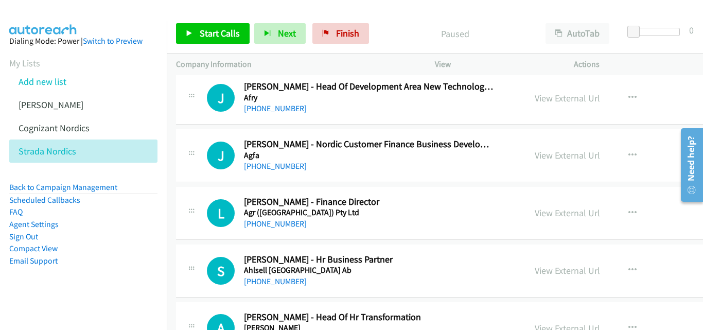
scroll to position [2574, 0]
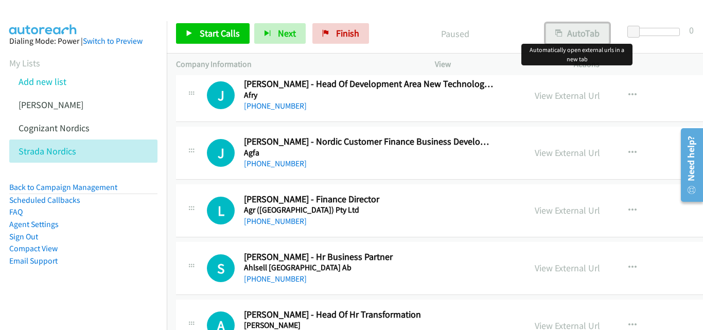
click at [580, 31] on button "AutoTab" at bounding box center [578, 33] width 64 height 21
click at [628, 211] on icon "button" at bounding box center [632, 210] width 8 height 8
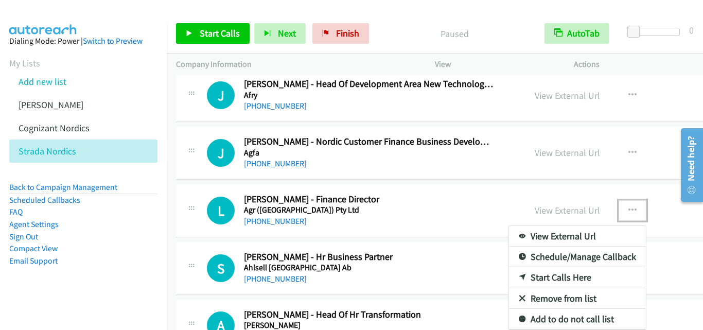
click at [520, 281] on link "Start Calls Here" at bounding box center [577, 277] width 137 height 21
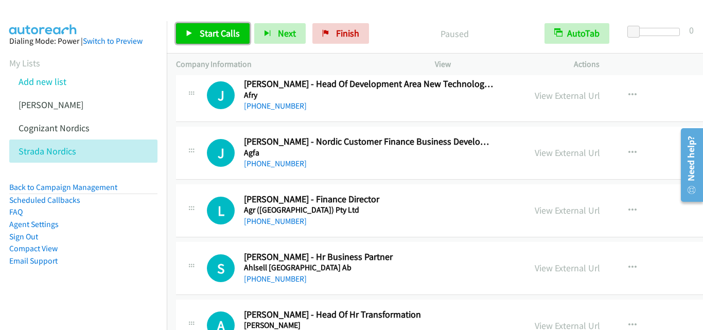
click at [190, 28] on link "Start Calls" at bounding box center [213, 33] width 74 height 21
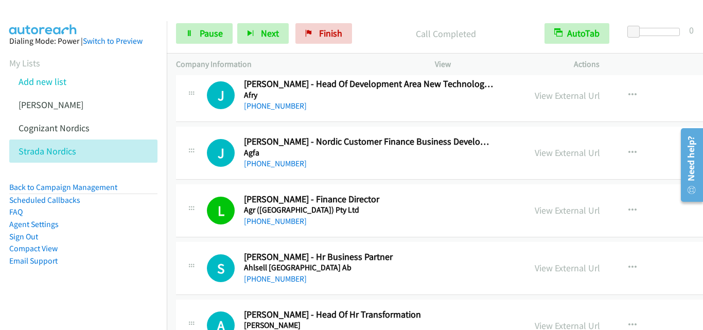
scroll to position [2625, 0]
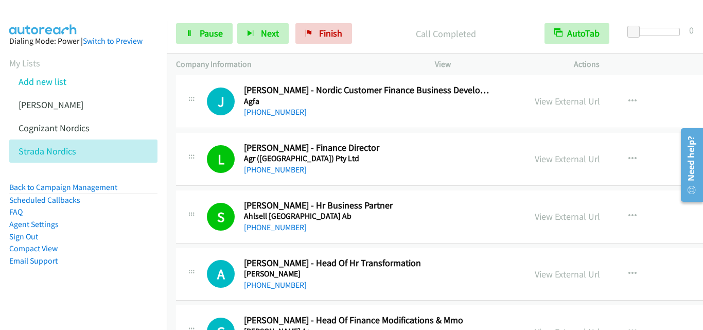
click at [434, 20] on div "Start Calls Pause Next Finish Call Completed AutoTab AutoTab 0" at bounding box center [435, 34] width 536 height 40
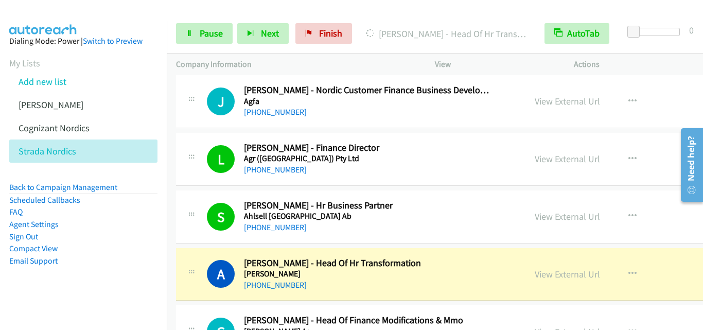
drag, startPoint x: 436, startPoint y: 19, endPoint x: 466, endPoint y: 60, distance: 51.6
click at [436, 19] on div "Start Calls Pause Next Finish Dialing Anna Honkanen - Head Of Hr Transformation…" at bounding box center [435, 34] width 536 height 40
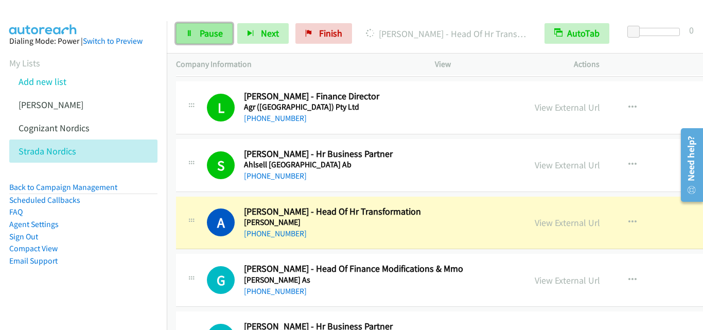
click at [198, 35] on link "Pause" at bounding box center [204, 33] width 57 height 21
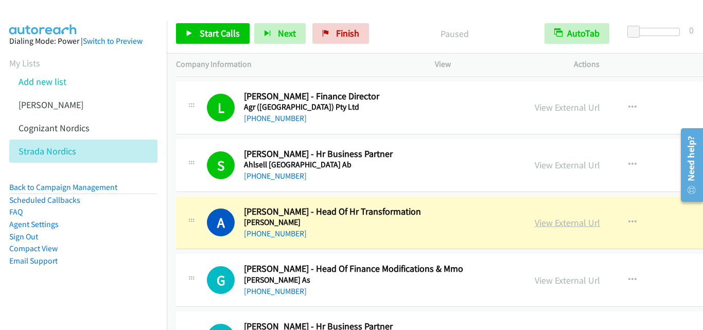
click at [551, 227] on link "View External Url" at bounding box center [567, 223] width 65 height 12
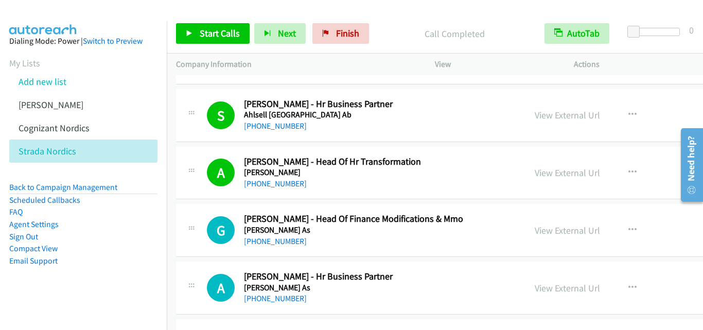
scroll to position [2728, 0]
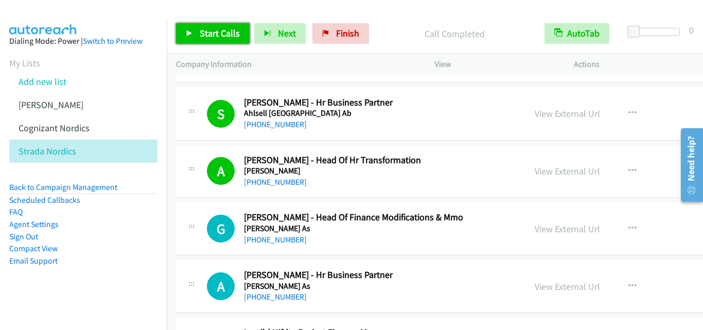
click at [188, 33] on icon at bounding box center [189, 33] width 7 height 7
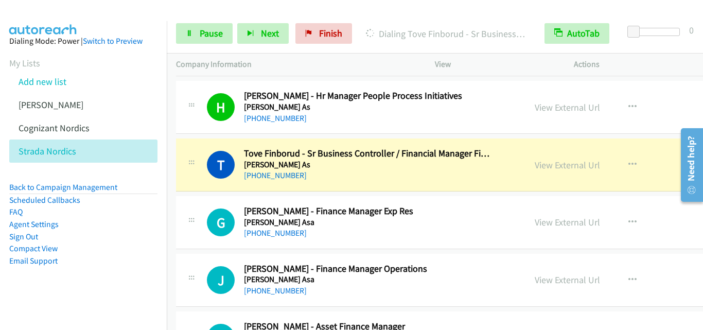
scroll to position [3140, 0]
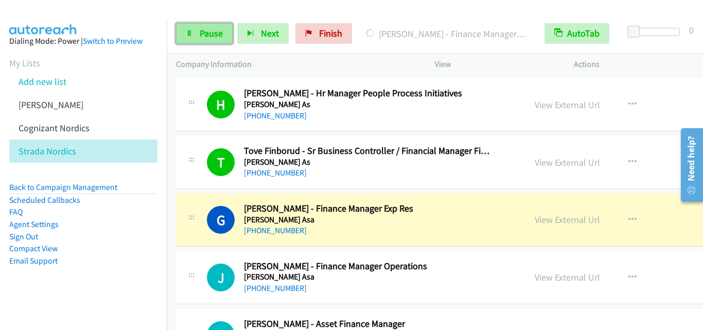
click at [187, 37] on icon at bounding box center [189, 33] width 7 height 7
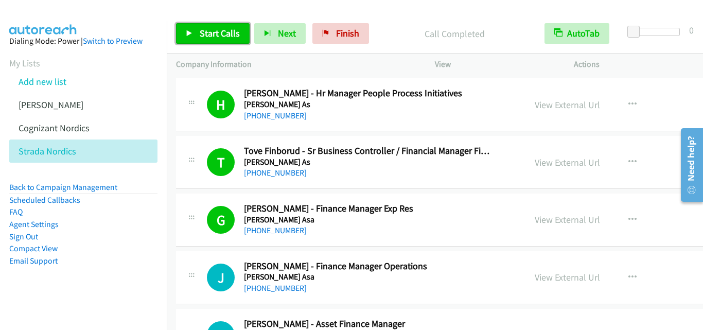
click at [186, 31] on icon at bounding box center [189, 33] width 7 height 7
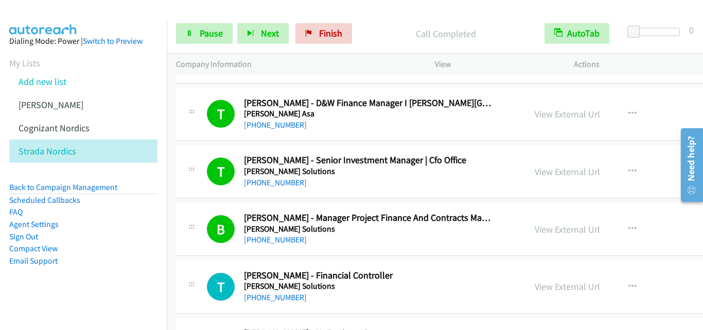
scroll to position [3757, 0]
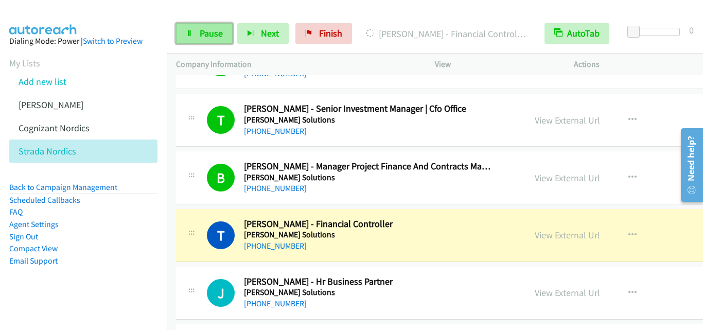
click at [186, 36] on icon at bounding box center [189, 33] width 7 height 7
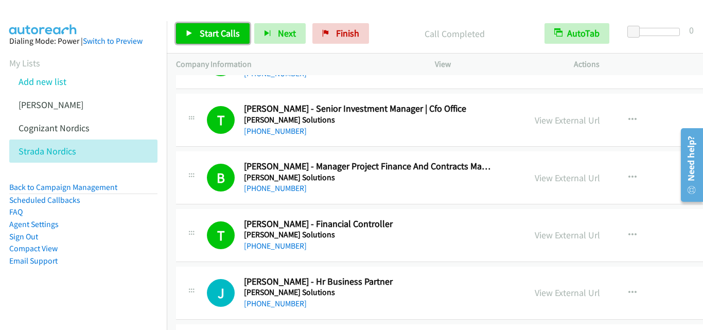
click at [191, 31] on icon at bounding box center [189, 33] width 7 height 7
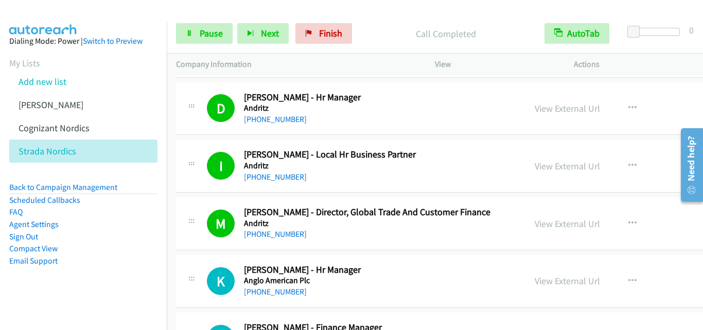
scroll to position [4684, 0]
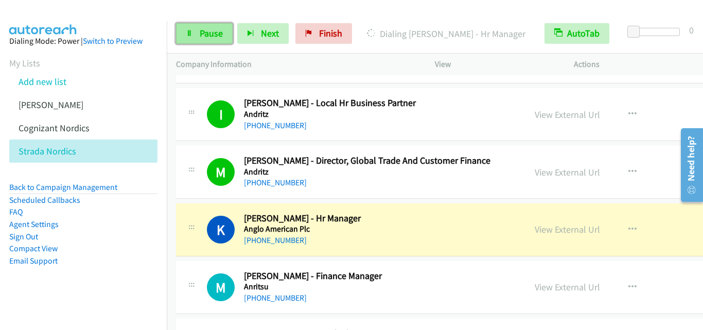
click at [182, 32] on link "Pause" at bounding box center [204, 33] width 57 height 21
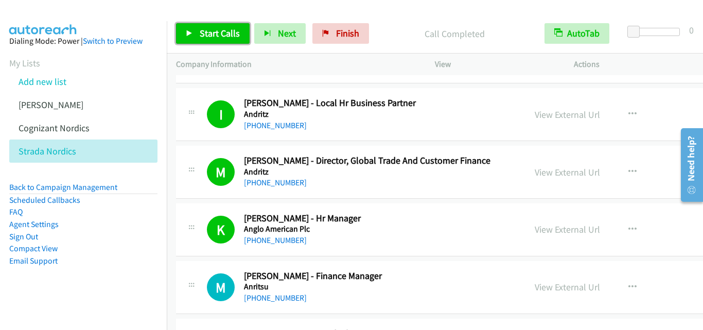
click at [185, 32] on link "Start Calls" at bounding box center [213, 33] width 74 height 21
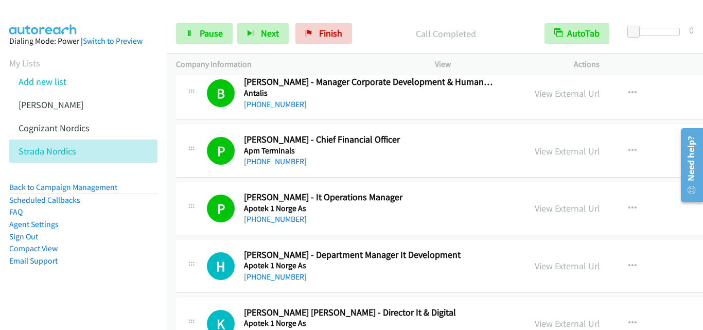
scroll to position [5044, 0]
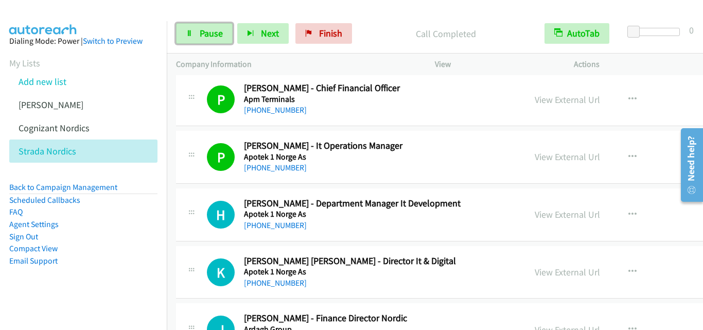
click at [186, 33] on icon at bounding box center [189, 33] width 7 height 7
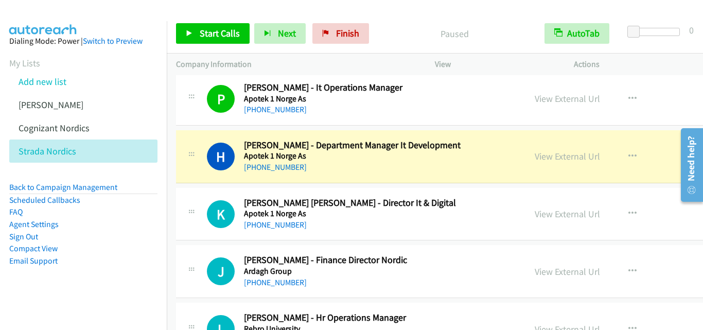
scroll to position [5147, 0]
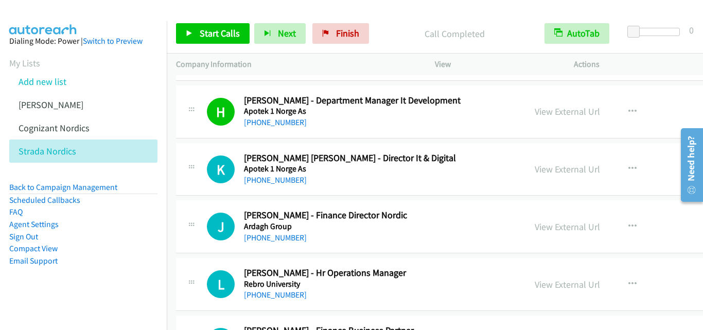
drag, startPoint x: 438, startPoint y: 230, endPoint x: 493, endPoint y: 225, distance: 54.8
click at [438, 230] on h5 "Ardagh Group" at bounding box center [369, 226] width 250 height 10
click at [628, 225] on icon "button" at bounding box center [632, 226] width 8 height 8
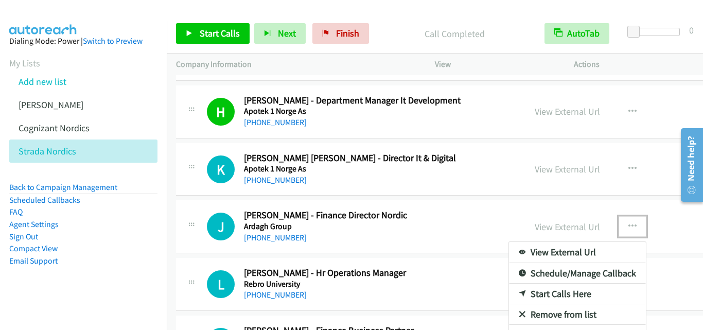
click at [539, 297] on link "Start Calls Here" at bounding box center [577, 294] width 137 height 21
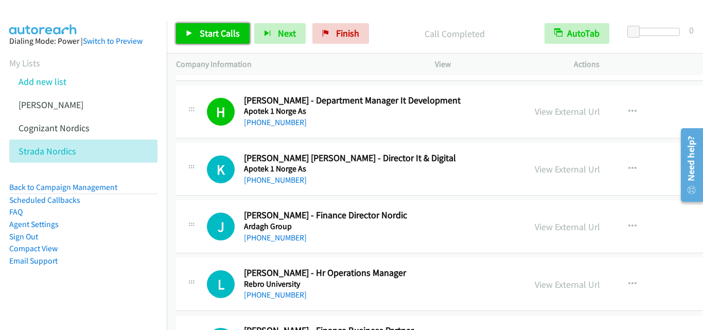
click at [191, 34] on icon at bounding box center [189, 33] width 7 height 7
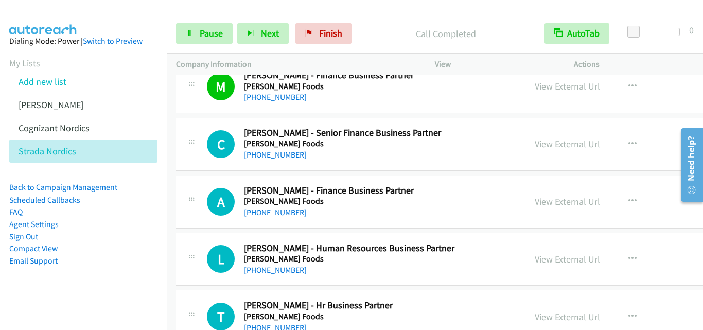
scroll to position [5404, 0]
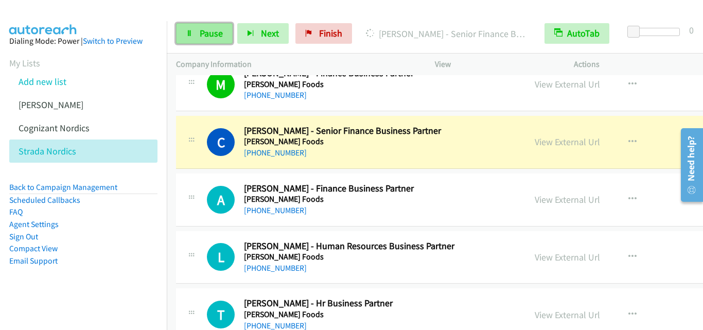
click at [186, 32] on icon at bounding box center [189, 33] width 7 height 7
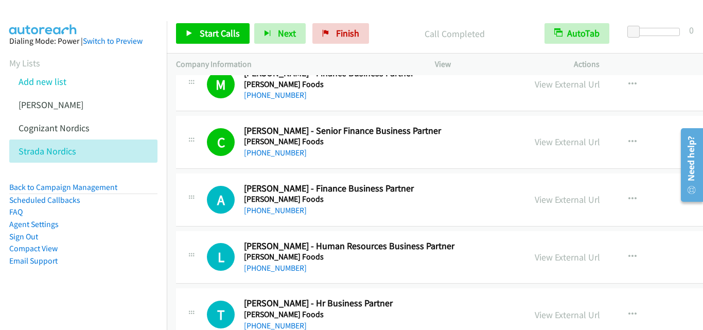
click at [405, 34] on p "Call Completed" at bounding box center [454, 34] width 143 height 14
click at [187, 33] on icon at bounding box center [189, 33] width 7 height 7
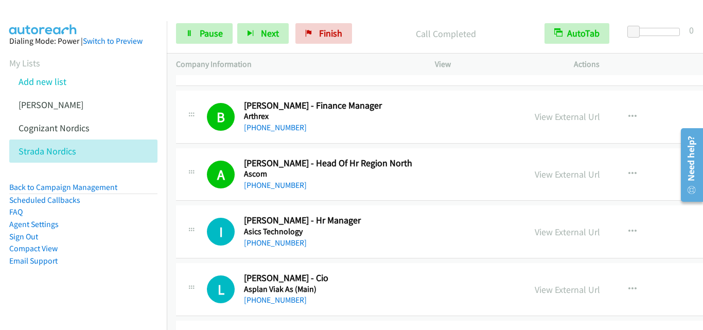
scroll to position [6074, 0]
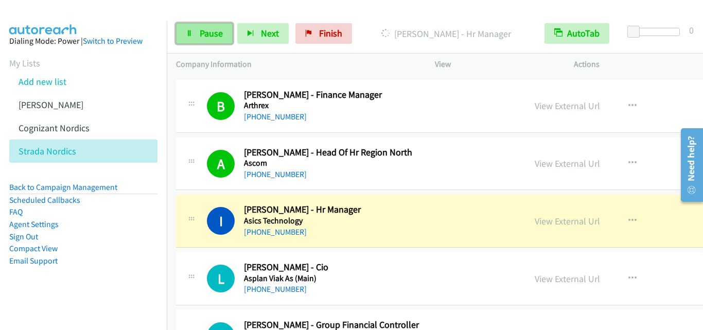
click at [194, 29] on link "Pause" at bounding box center [204, 33] width 57 height 21
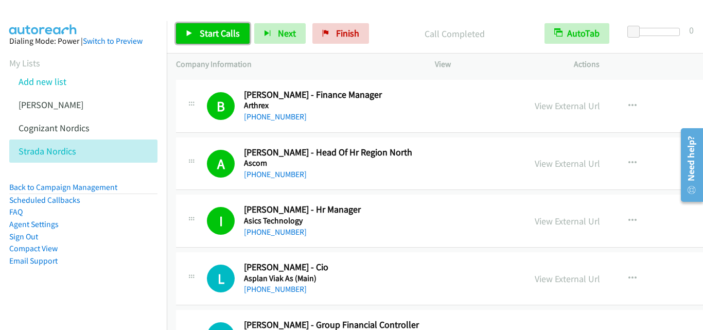
click at [187, 33] on icon at bounding box center [189, 33] width 7 height 7
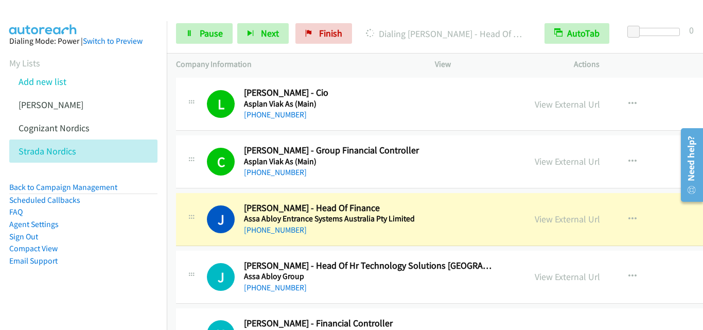
scroll to position [6279, 0]
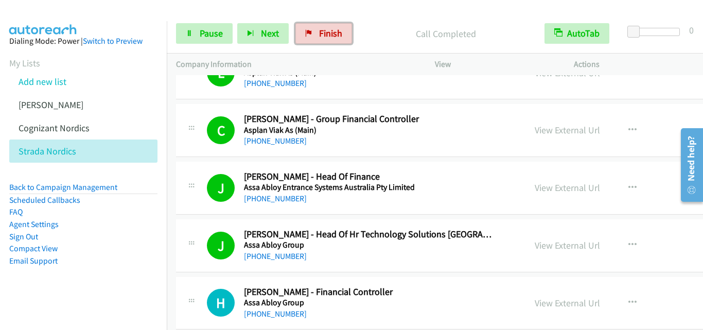
click at [313, 36] on link "Finish" at bounding box center [323, 33] width 57 height 21
